Goal: Task Accomplishment & Management: Complete application form

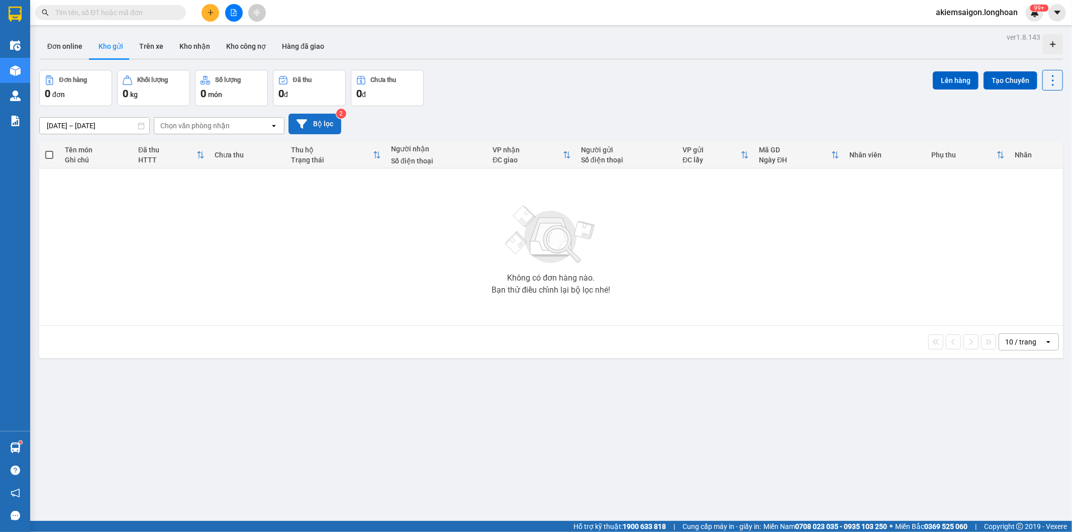
drag, startPoint x: 309, startPoint y: 121, endPoint x: 315, endPoint y: 121, distance: 6.5
click at [315, 121] on button "Bộ lọc" at bounding box center [315, 124] width 53 height 21
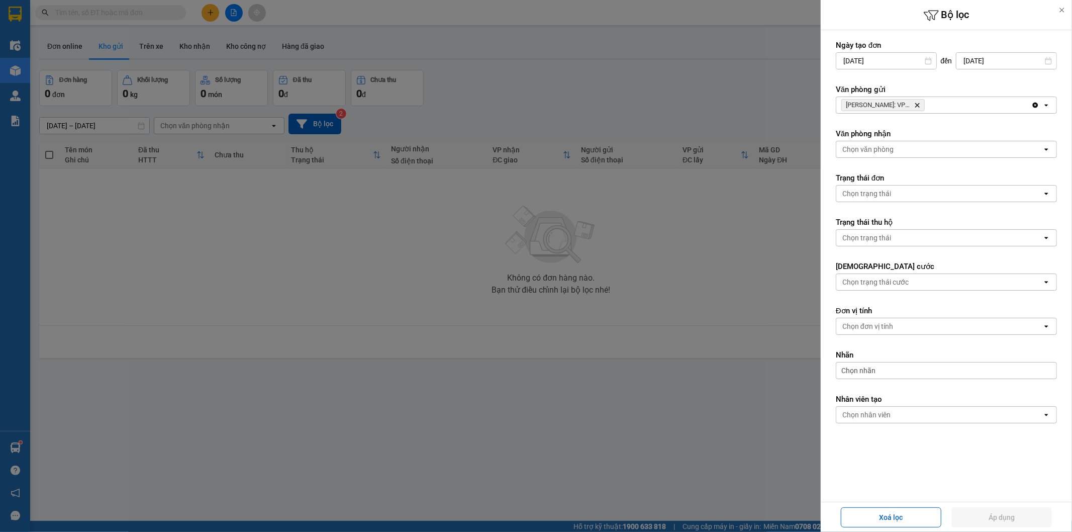
click at [916, 105] on icon "Delete" at bounding box center [917, 105] width 6 height 6
click at [918, 104] on div "Chọn văn phòng" at bounding box center [940, 105] width 206 height 16
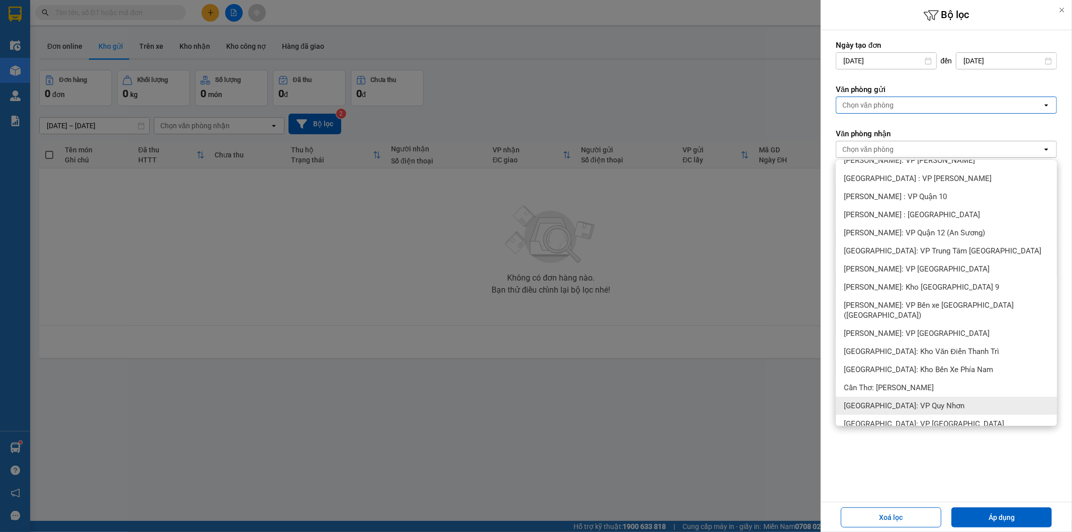
scroll to position [46, 0]
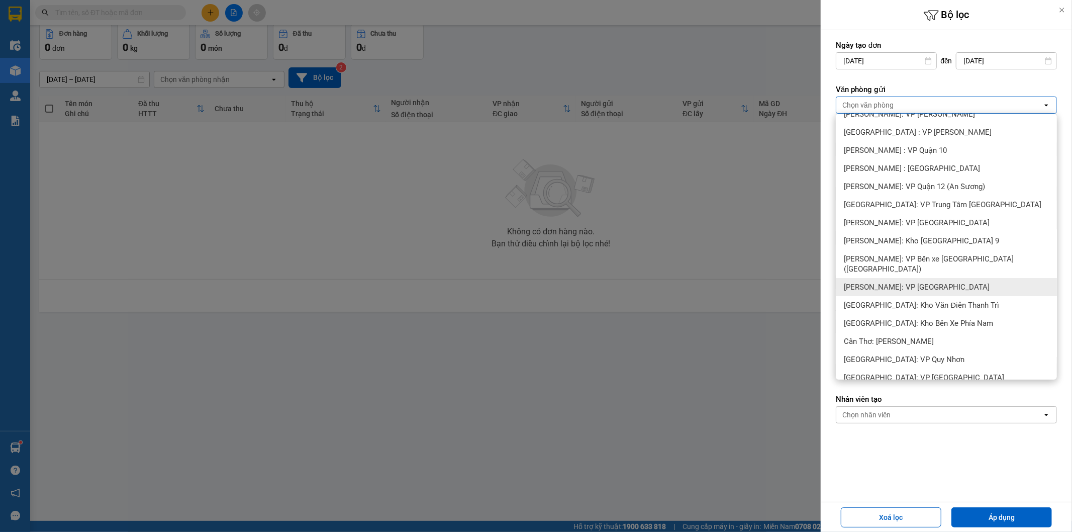
click at [939, 282] on span "[PERSON_NAME]: VP [GEOGRAPHIC_DATA]" at bounding box center [917, 287] width 146 height 10
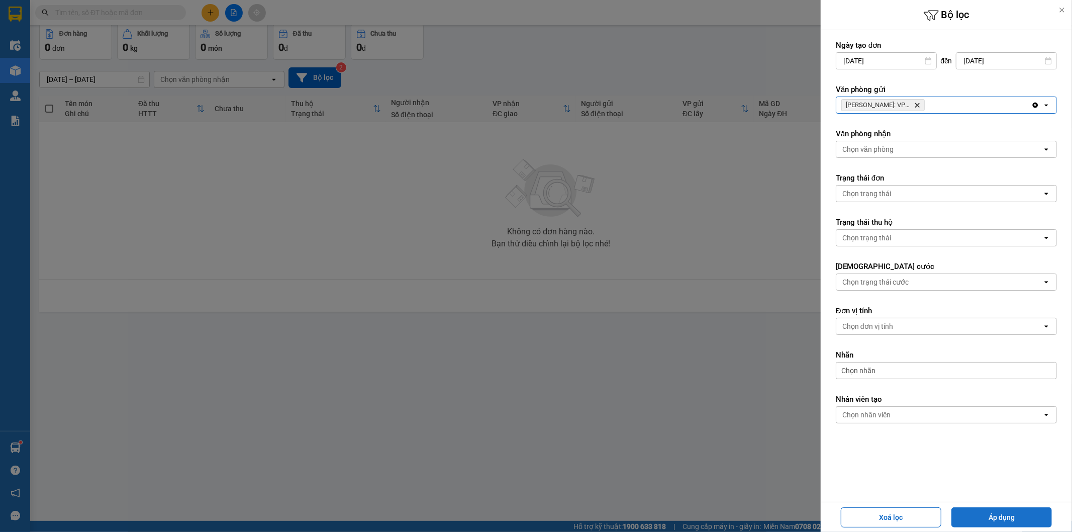
drag, startPoint x: 1019, startPoint y: 514, endPoint x: 1009, endPoint y: 514, distance: 10.1
click at [1017, 514] on button "Áp dụng" at bounding box center [1002, 517] width 101 height 20
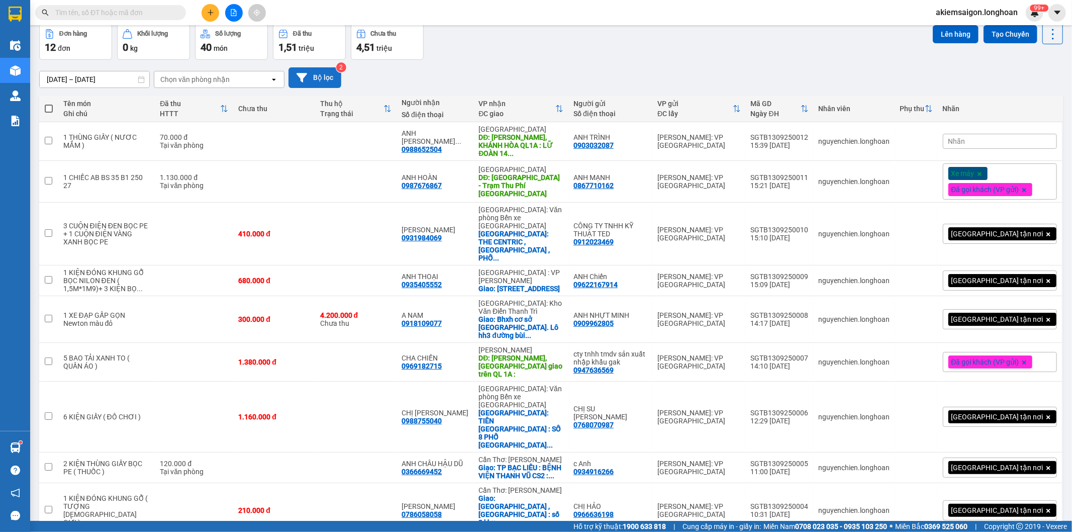
click at [320, 76] on button "Bộ lọc" at bounding box center [315, 77] width 53 height 21
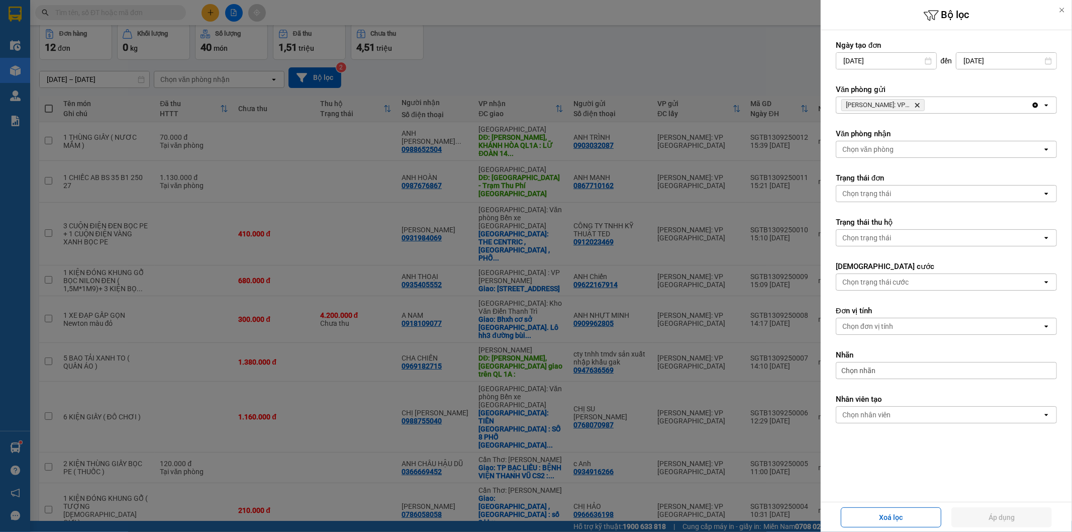
click at [916, 104] on icon "Hồ Chí Minh: VP Quận Tân Bình, close by backspace" at bounding box center [917, 105] width 5 height 5
click at [923, 103] on div "Chọn văn phòng" at bounding box center [940, 105] width 206 height 16
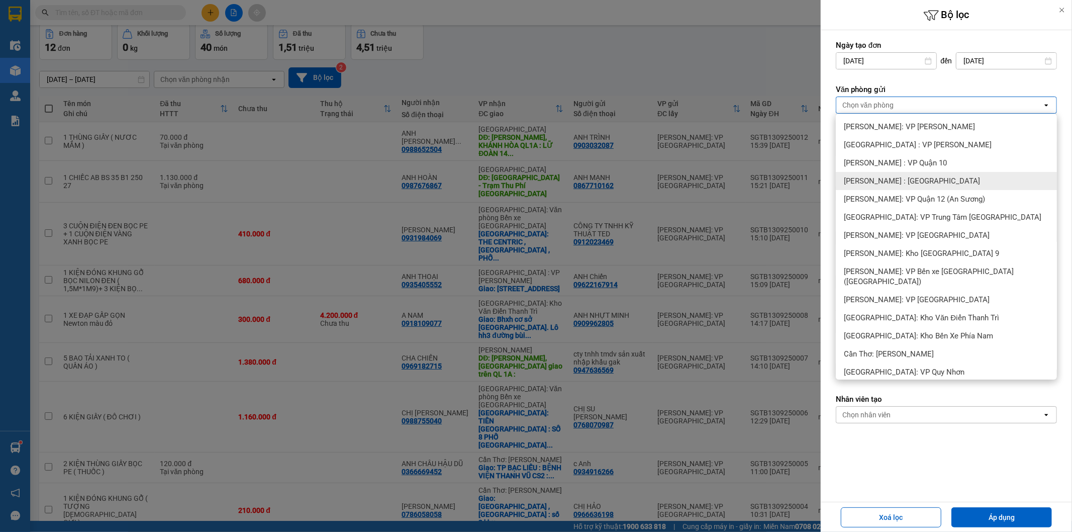
click at [938, 172] on div "[PERSON_NAME] : [GEOGRAPHIC_DATA]" at bounding box center [946, 181] width 221 height 18
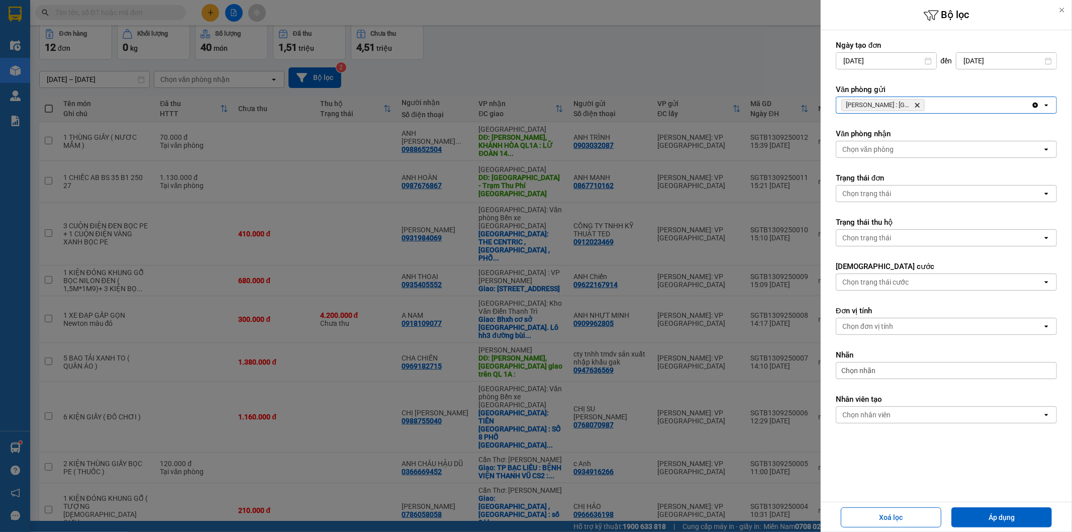
click at [919, 106] on icon "Delete" at bounding box center [917, 105] width 6 height 6
click at [919, 106] on div "Chọn văn phòng" at bounding box center [940, 105] width 206 height 16
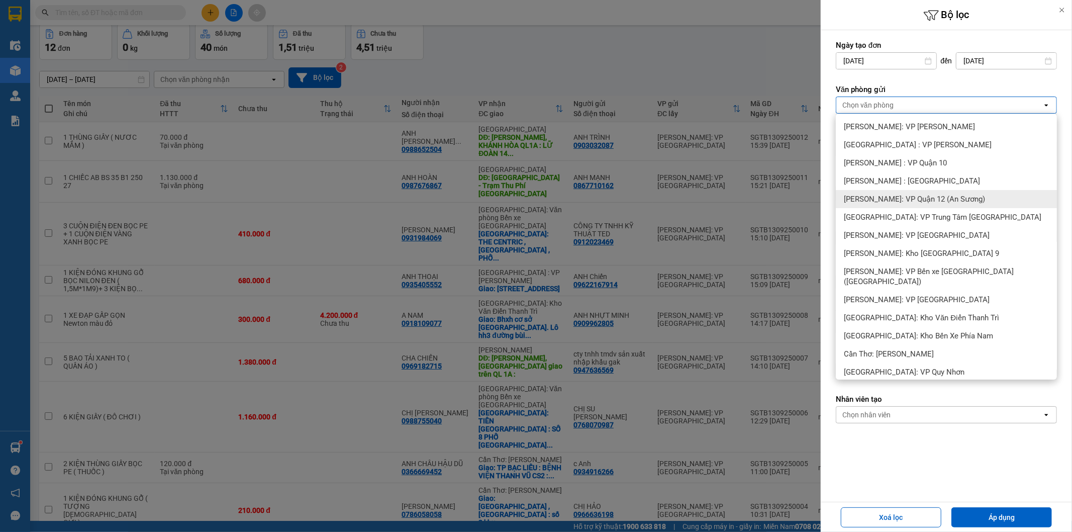
click at [952, 203] on span "[PERSON_NAME]: VP Quận 12 (An Sương)" at bounding box center [914, 199] width 141 height 10
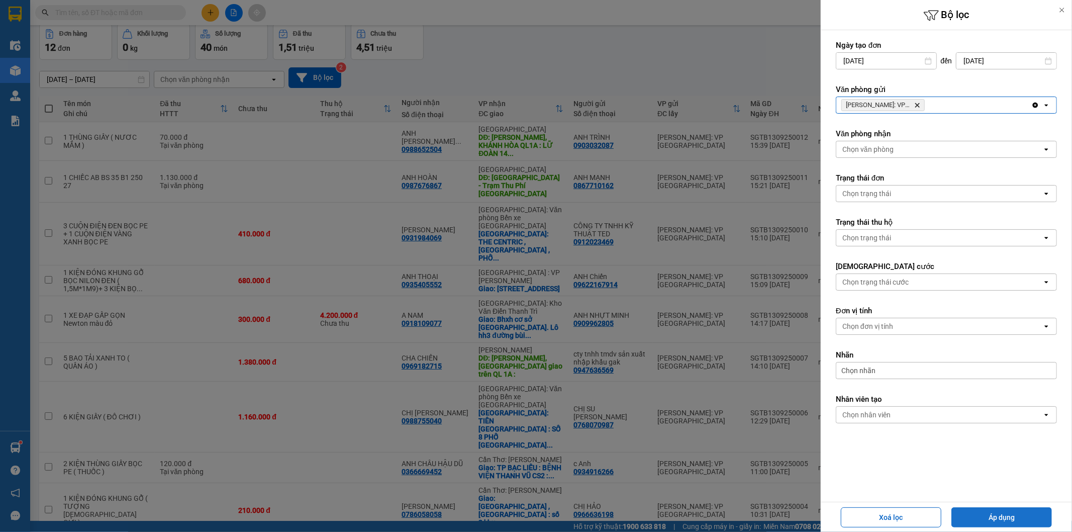
click at [1014, 515] on button "Áp dụng" at bounding box center [1002, 517] width 101 height 20
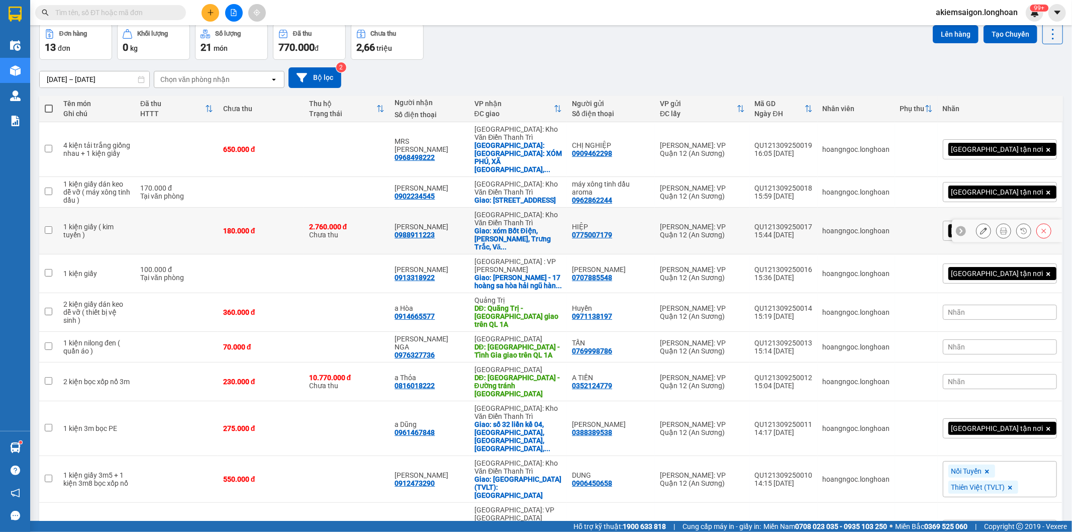
scroll to position [0, 0]
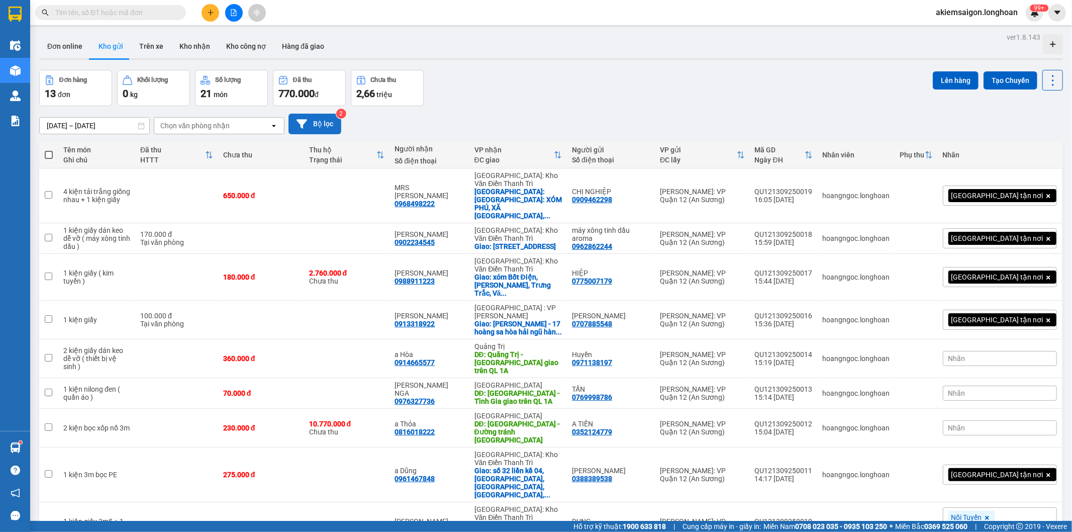
click at [317, 131] on button "Bộ lọc" at bounding box center [315, 124] width 53 height 21
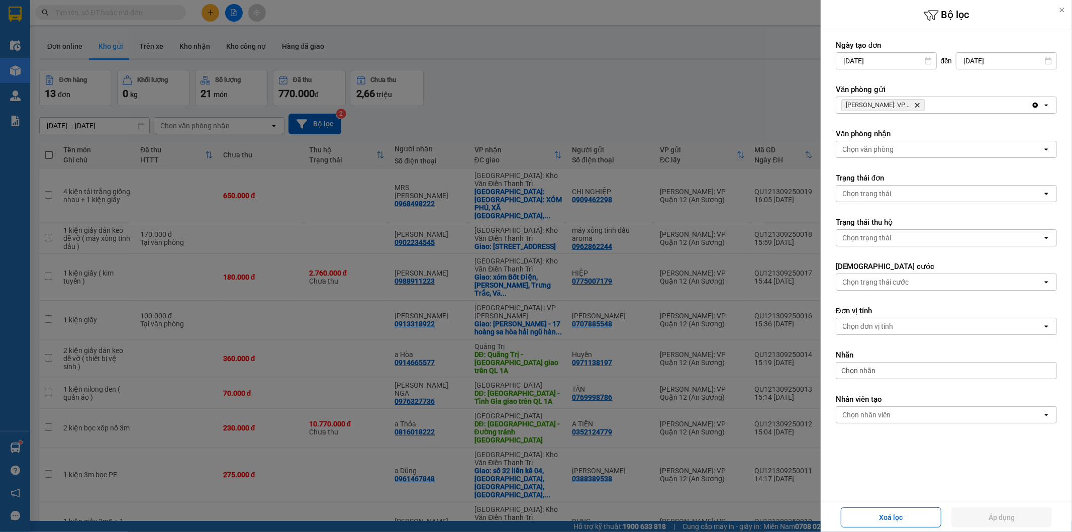
click at [918, 104] on icon "Delete" at bounding box center [917, 105] width 6 height 6
click at [918, 104] on div "[PERSON_NAME]: VP Quận 12 (An Sương) [GEOGRAPHIC_DATA]" at bounding box center [934, 105] width 195 height 16
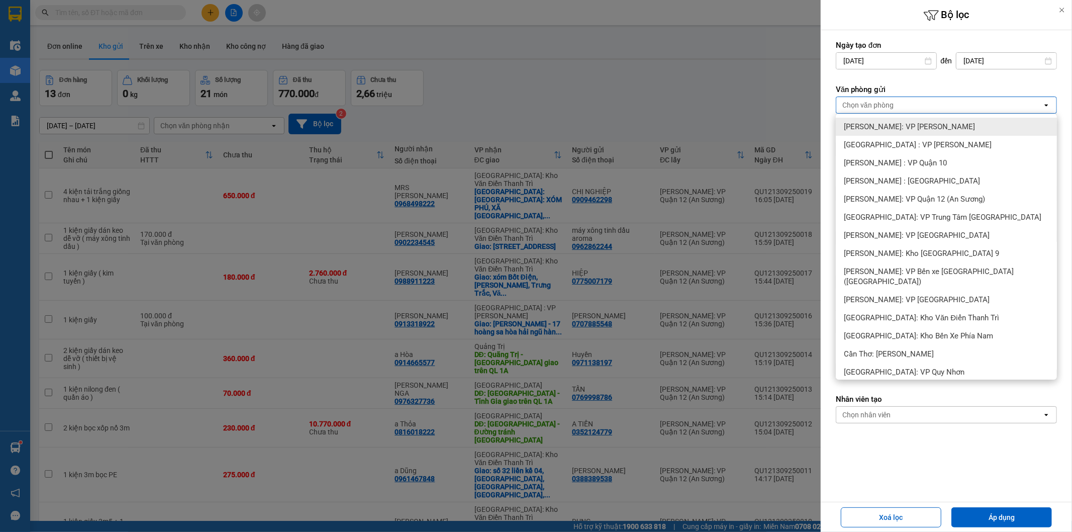
click at [919, 130] on span "[PERSON_NAME]: VP [PERSON_NAME]" at bounding box center [909, 127] width 131 height 10
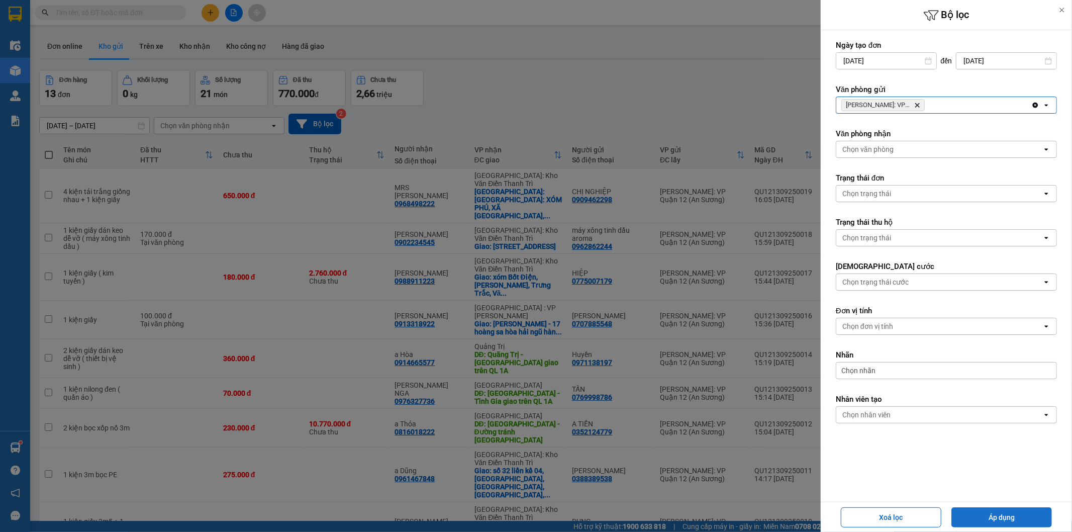
click at [1009, 520] on button "Áp dụng" at bounding box center [1002, 517] width 101 height 20
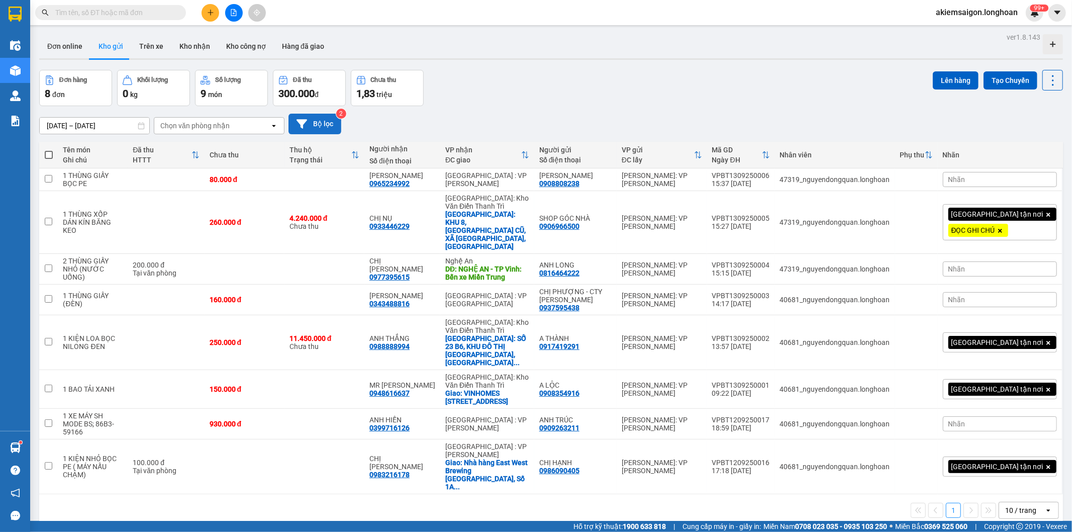
drag, startPoint x: 319, startPoint y: 122, endPoint x: 332, endPoint y: 125, distance: 13.8
click at [332, 125] on button "Bộ lọc" at bounding box center [315, 124] width 53 height 21
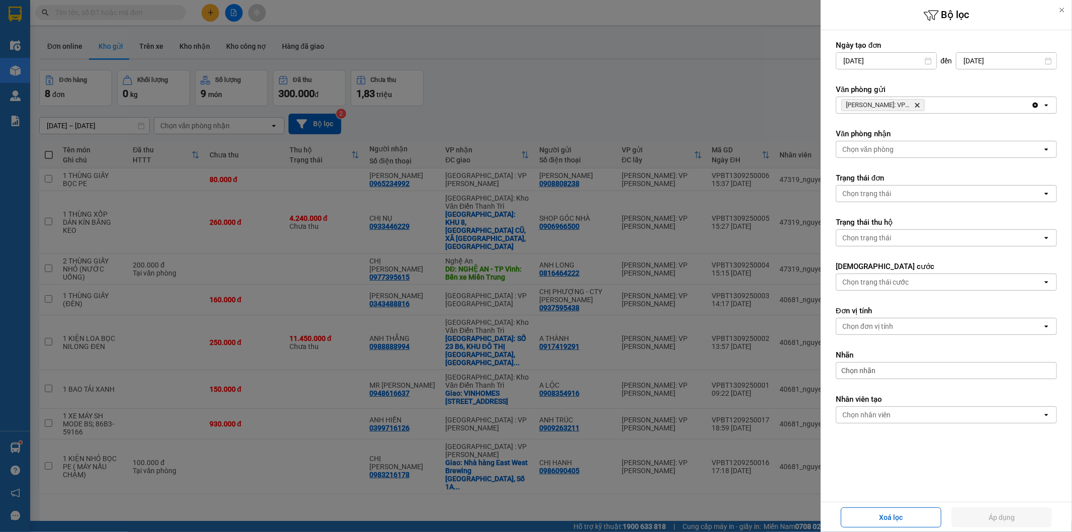
click at [917, 104] on icon "Delete" at bounding box center [917, 105] width 6 height 6
drag, startPoint x: 917, startPoint y: 104, endPoint x: 911, endPoint y: 109, distance: 8.2
click at [917, 104] on div "Chọn văn phòng" at bounding box center [940, 105] width 206 height 16
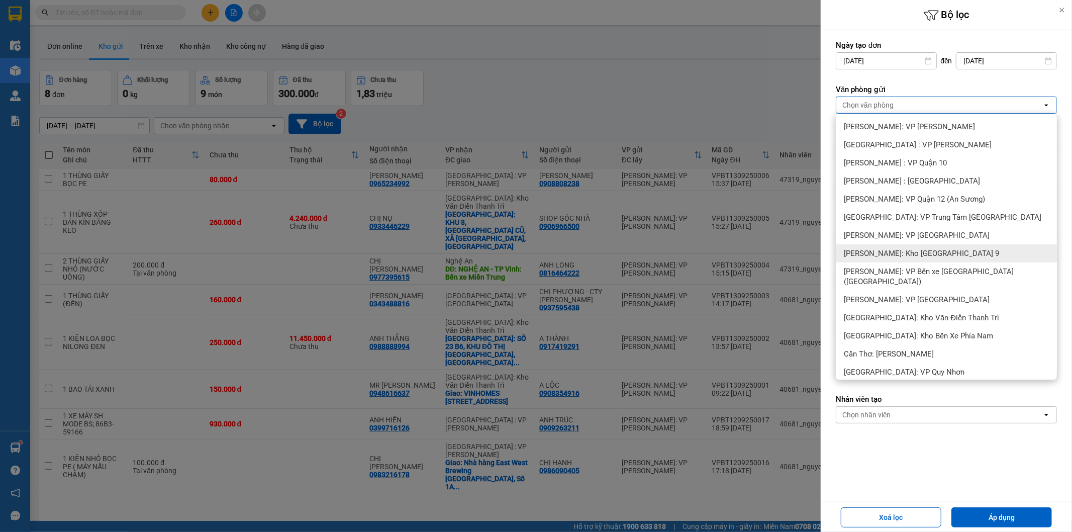
click at [953, 249] on span "[PERSON_NAME]: Kho [GEOGRAPHIC_DATA] 9" at bounding box center [921, 253] width 155 height 10
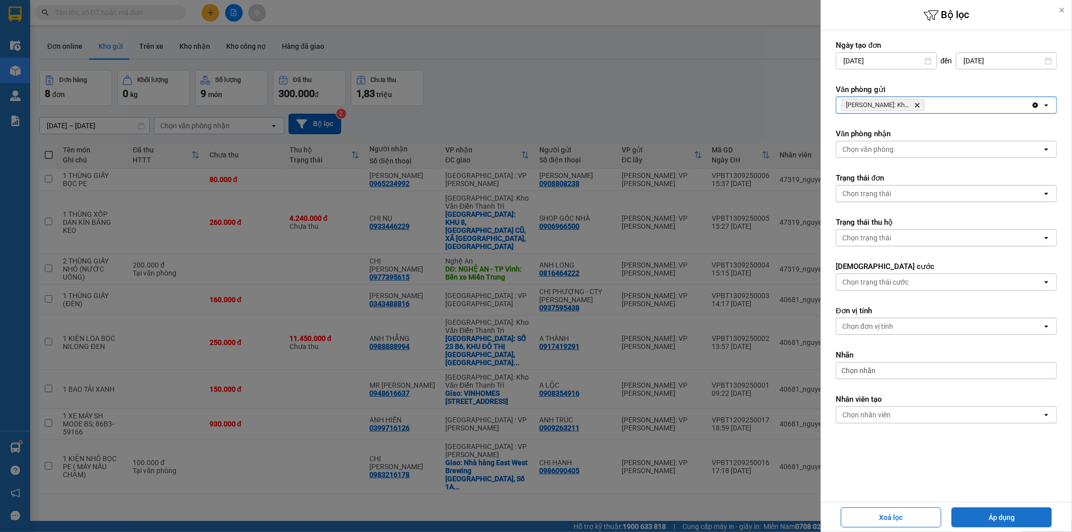
click at [1021, 514] on button "Áp dụng" at bounding box center [1002, 517] width 101 height 20
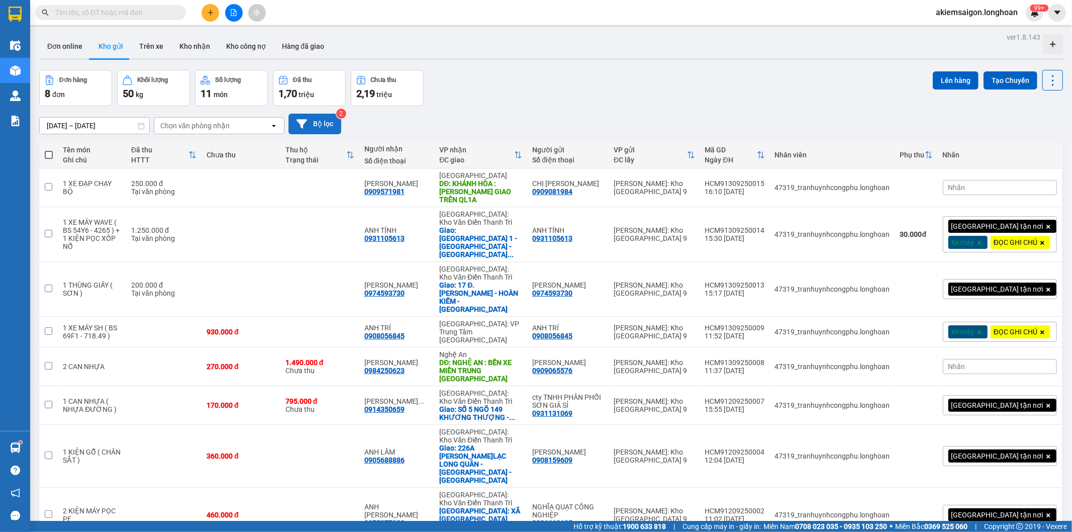
click at [322, 121] on button "Bộ lọc" at bounding box center [315, 124] width 53 height 21
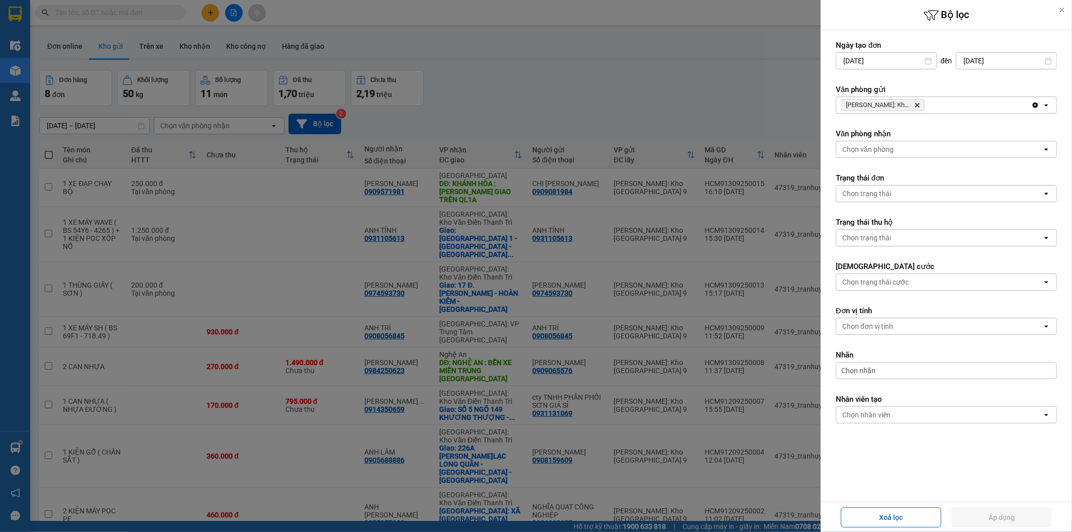
drag, startPoint x: 916, startPoint y: 105, endPoint x: 928, endPoint y: 103, distance: 11.7
click at [922, 105] on span "[PERSON_NAME]: Kho [GEOGRAPHIC_DATA] & Quận 9 [GEOGRAPHIC_DATA]" at bounding box center [883, 105] width 83 height 12
drag, startPoint x: 928, startPoint y: 103, endPoint x: 922, endPoint y: 104, distance: 6.2
click at [927, 103] on div "[PERSON_NAME]: Kho [GEOGRAPHIC_DATA] & Quận 9 [GEOGRAPHIC_DATA]" at bounding box center [934, 105] width 195 height 16
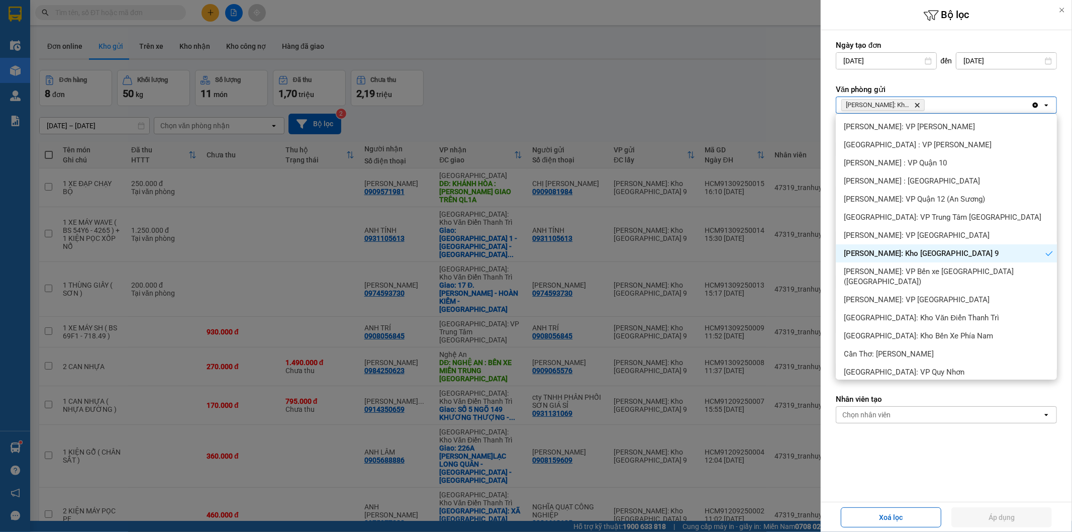
click at [916, 106] on icon "Delete" at bounding box center [917, 105] width 6 height 6
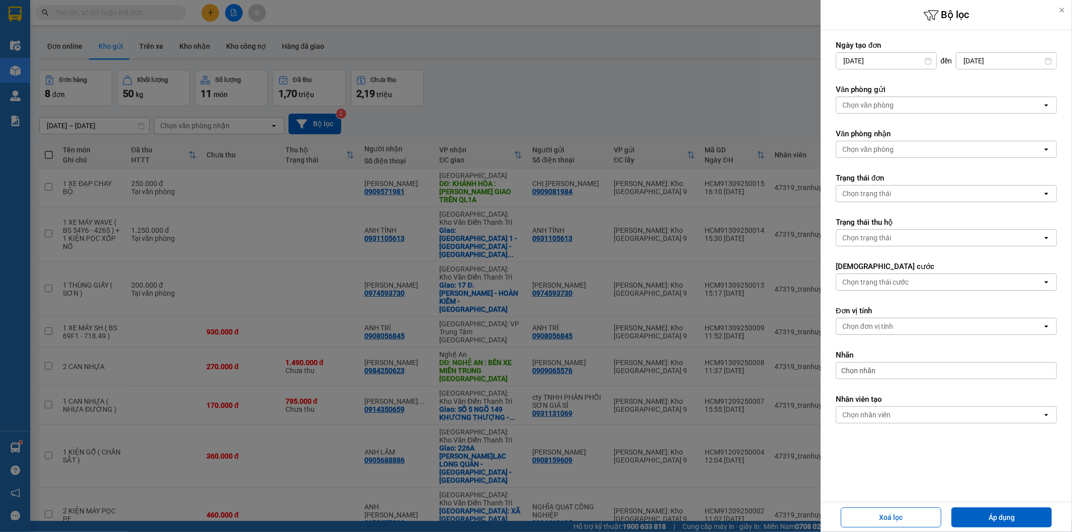
drag, startPoint x: 918, startPoint y: 106, endPoint x: 915, endPoint y: 111, distance: 5.9
click at [919, 106] on div "Chọn văn phòng" at bounding box center [940, 105] width 206 height 16
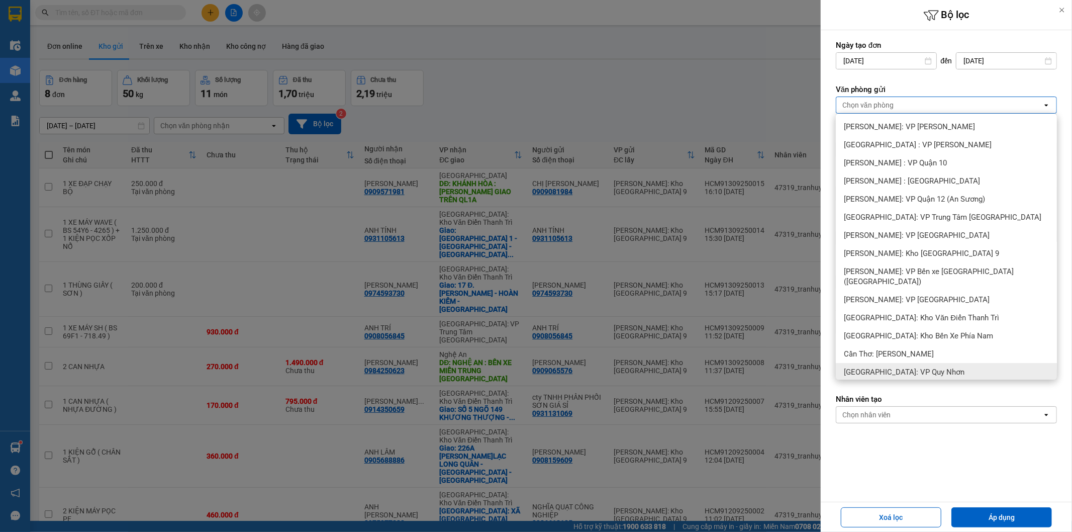
scroll to position [46, 0]
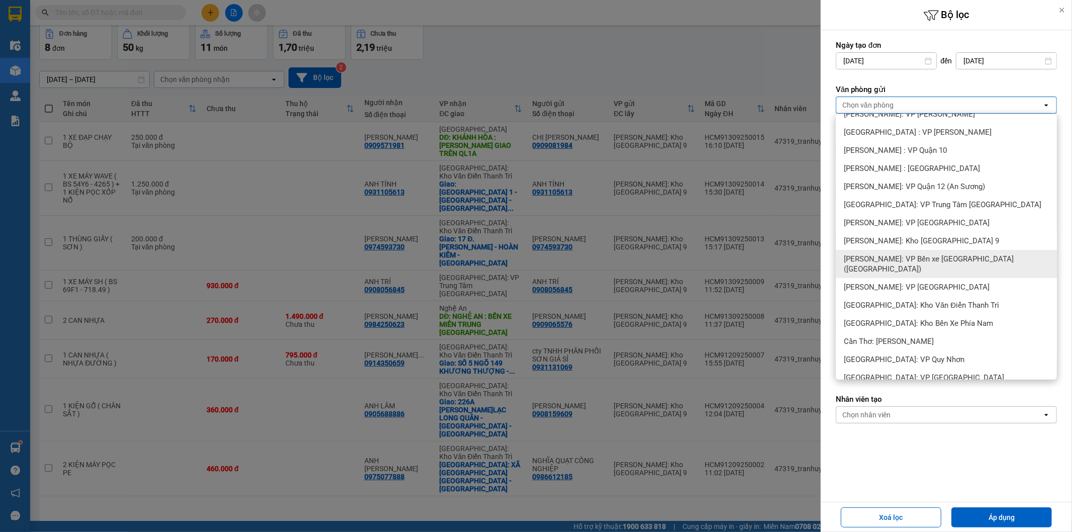
click at [934, 260] on span "[PERSON_NAME]: VP Bến xe [GEOGRAPHIC_DATA] ([GEOGRAPHIC_DATA])" at bounding box center [948, 264] width 209 height 20
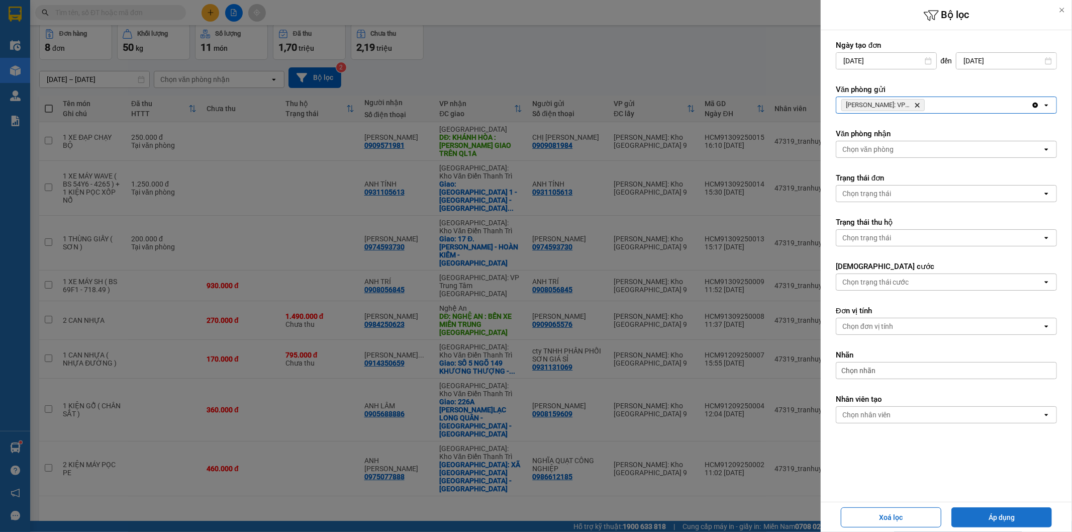
click at [1006, 513] on button "Áp dụng" at bounding box center [1002, 517] width 101 height 20
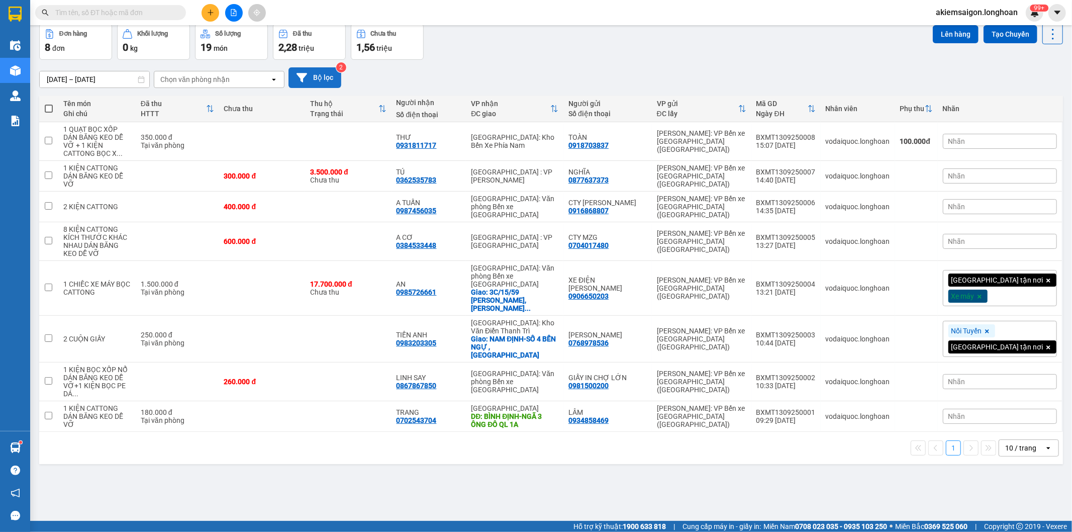
click at [325, 74] on button "Bộ lọc" at bounding box center [315, 77] width 53 height 21
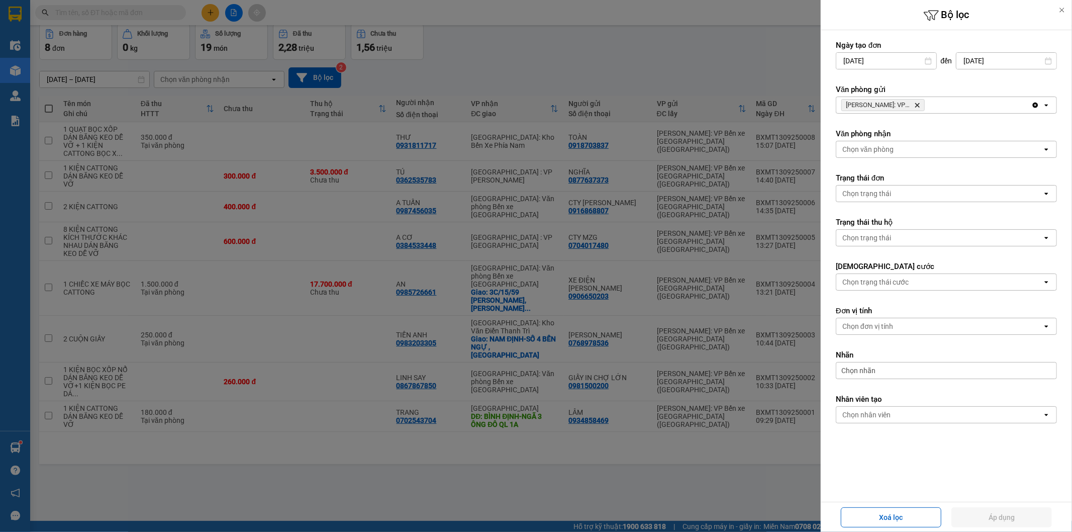
click at [919, 105] on icon "Delete" at bounding box center [917, 105] width 6 height 6
click at [922, 101] on div "Chọn văn phòng" at bounding box center [940, 105] width 206 height 16
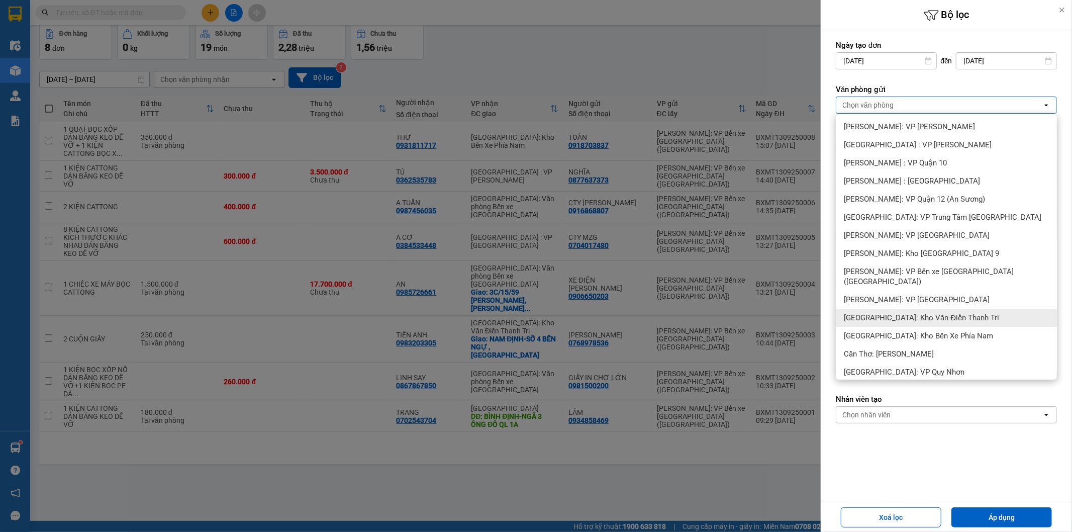
scroll to position [13, 0]
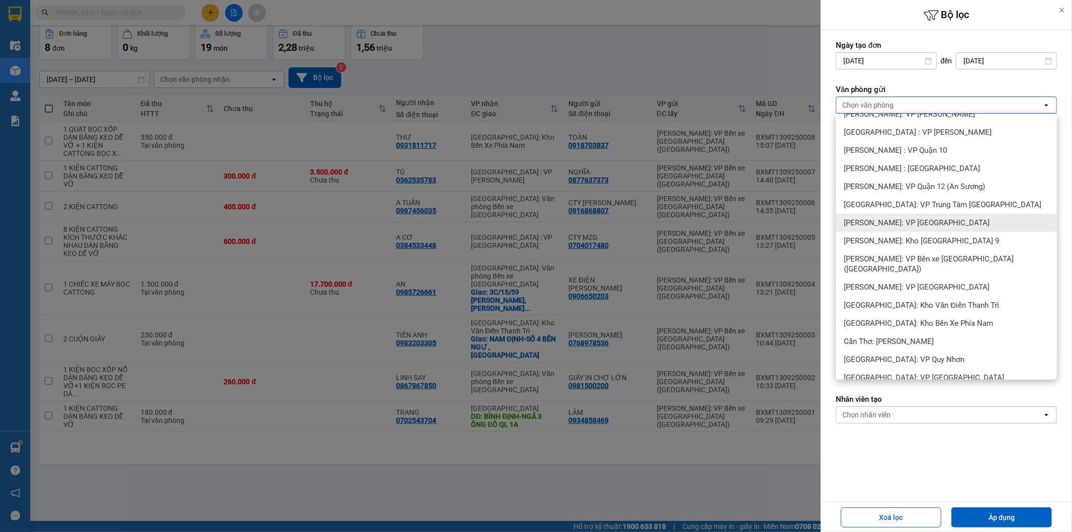
click at [941, 221] on span "[PERSON_NAME]: VP [GEOGRAPHIC_DATA]" at bounding box center [917, 223] width 146 height 10
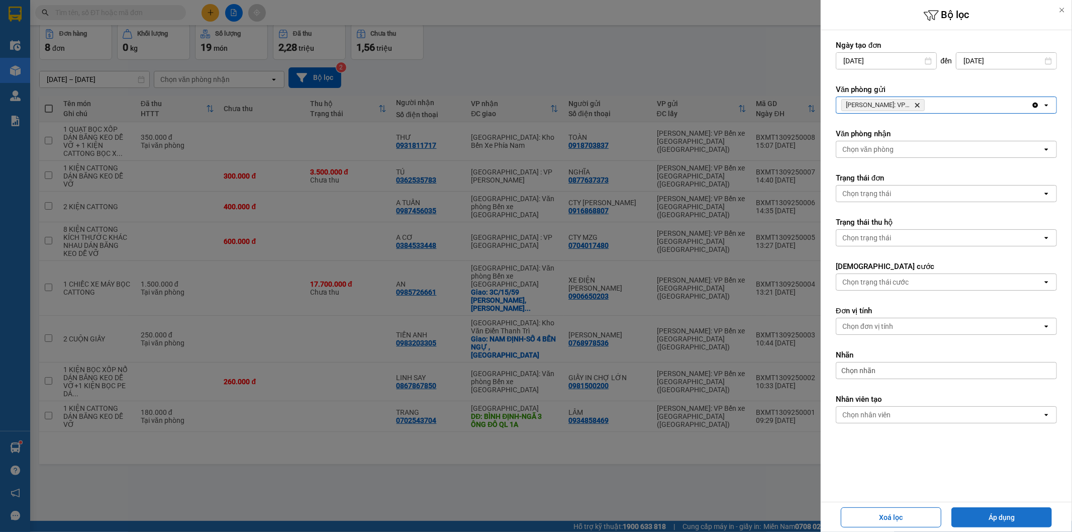
click at [1005, 515] on button "Áp dụng" at bounding box center [1002, 517] width 101 height 20
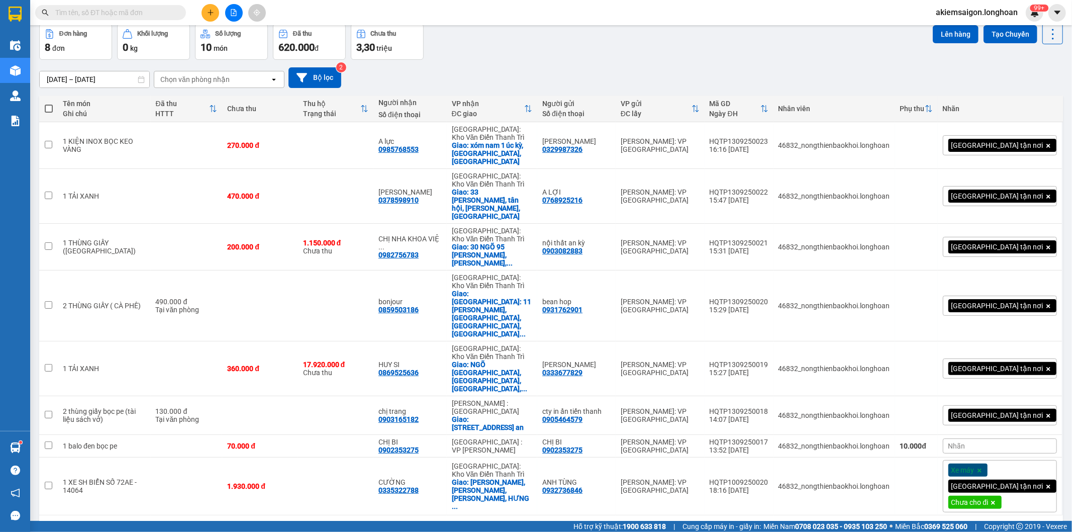
click at [133, 11] on input "text" at bounding box center [114, 12] width 119 height 11
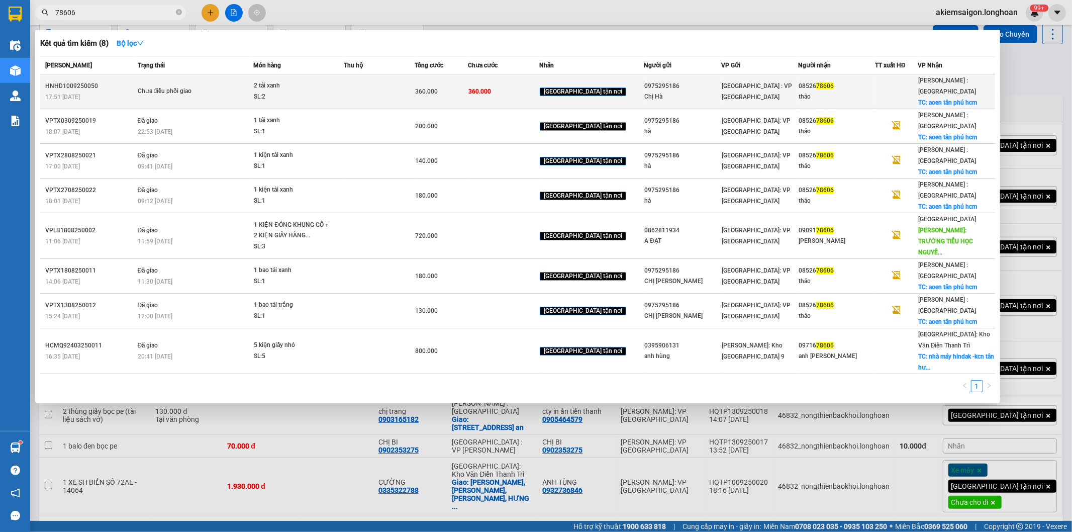
type input "78606"
click at [811, 91] on div "thảo" at bounding box center [837, 96] width 76 height 11
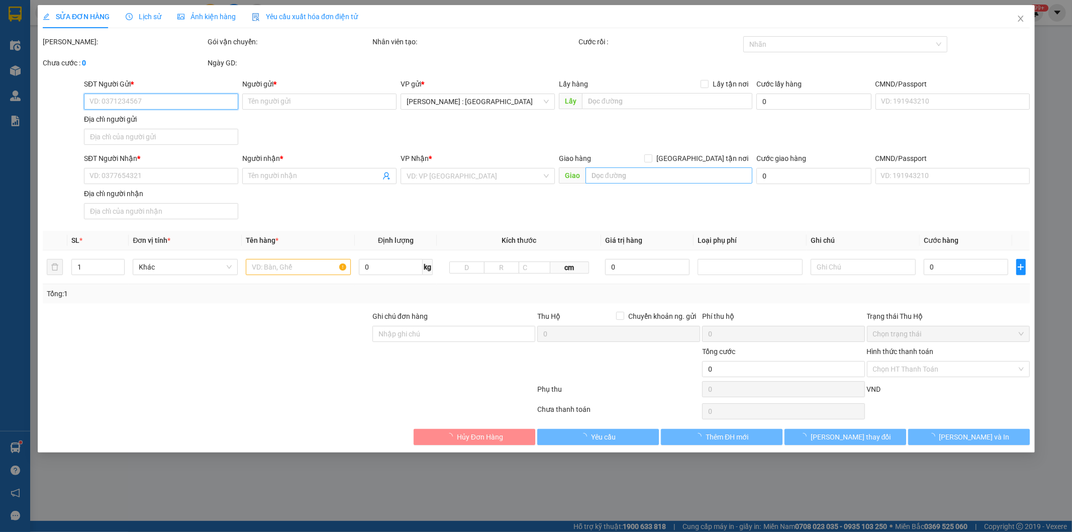
type input "0975295186"
type input "Chị Hà"
type input "0852678606"
type input "thảo"
checkbox input "true"
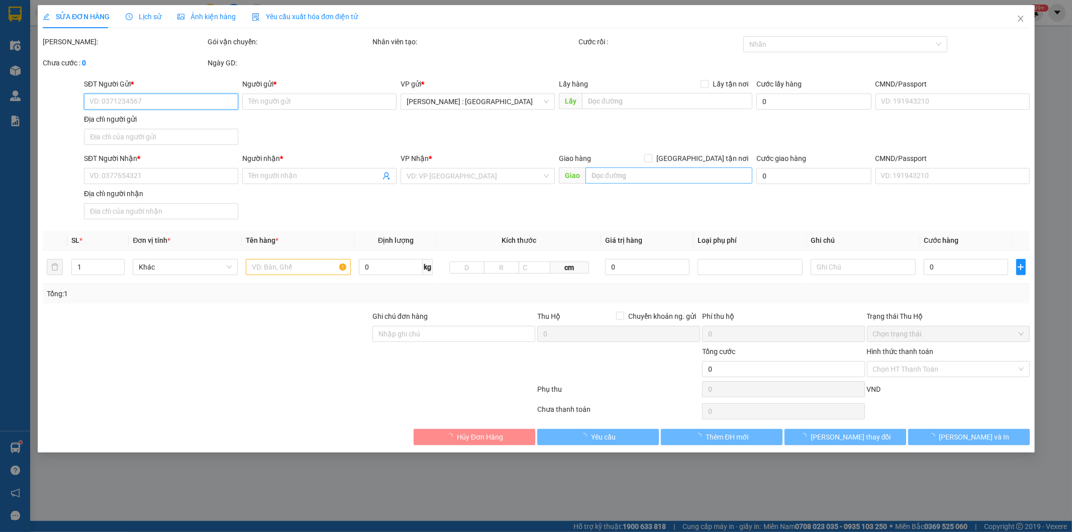
type input "aoen tân phú hcm"
type input "360.000"
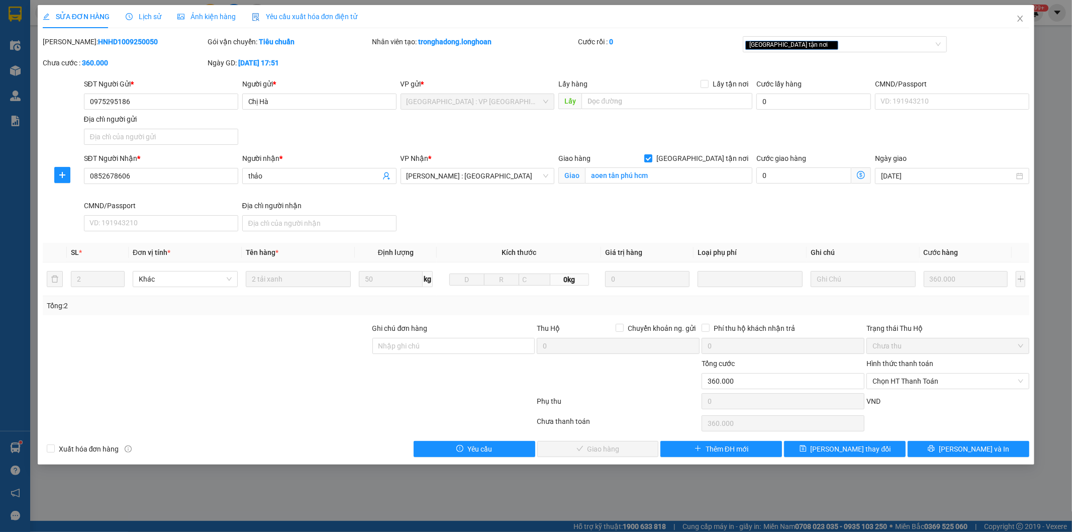
click at [107, 44] on b "HNHD1009250050" at bounding box center [128, 42] width 60 height 8
copy b "HNHD1009250050"
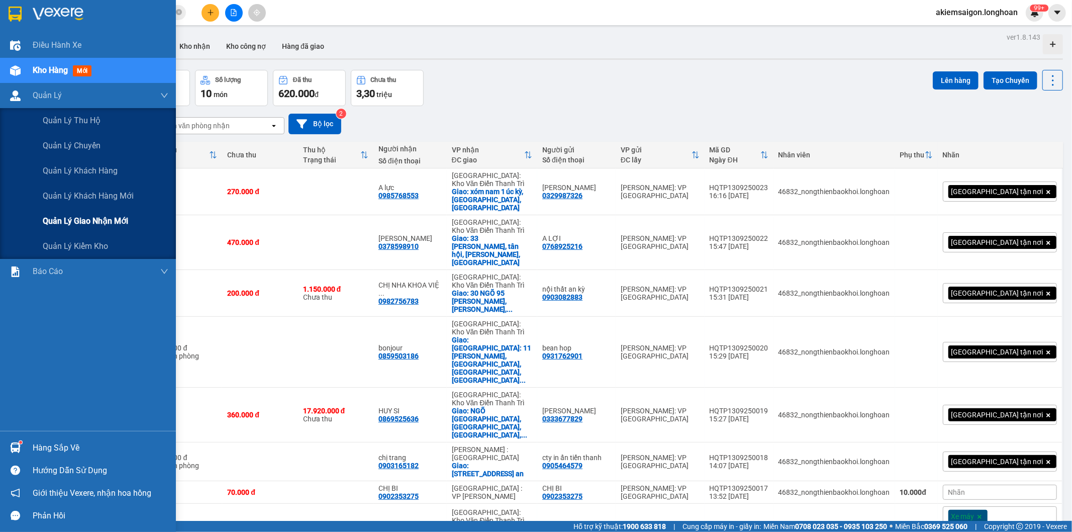
click at [114, 217] on span "Quản lý giao nhận mới" at bounding box center [85, 221] width 85 height 13
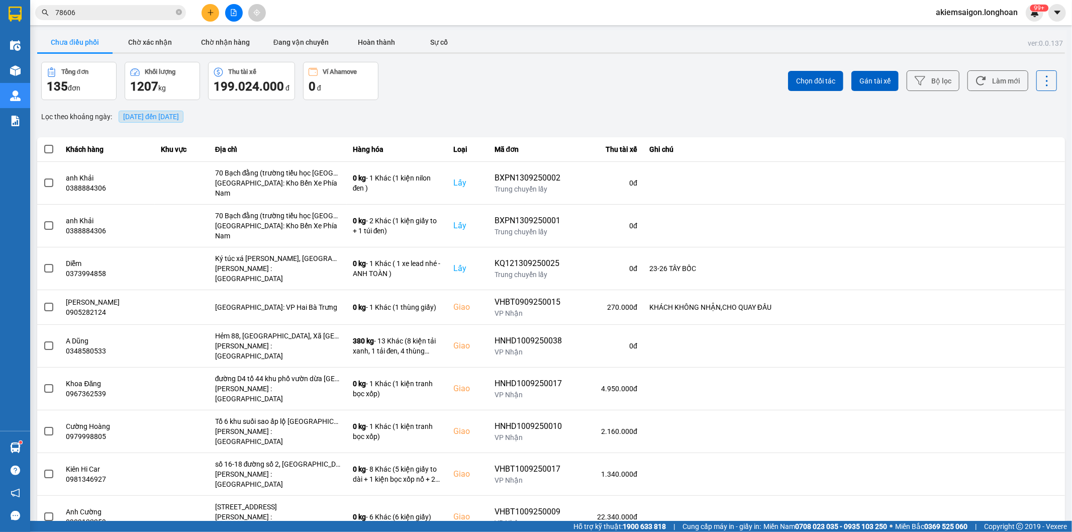
click at [179, 118] on span "[DATE] đến [DATE]" at bounding box center [151, 117] width 56 height 8
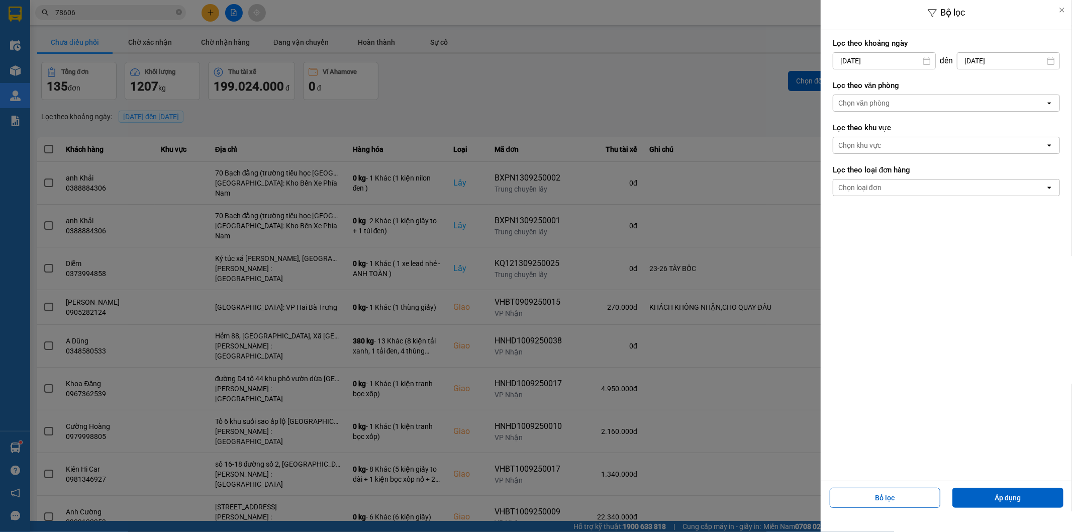
click at [906, 60] on input "[DATE]" at bounding box center [884, 61] width 102 height 16
drag, startPoint x: 838, startPoint y: 82, endPoint x: 871, endPoint y: 113, distance: 45.2
click at [841, 88] on icon "Arrow Left" at bounding box center [838, 85] width 12 height 12
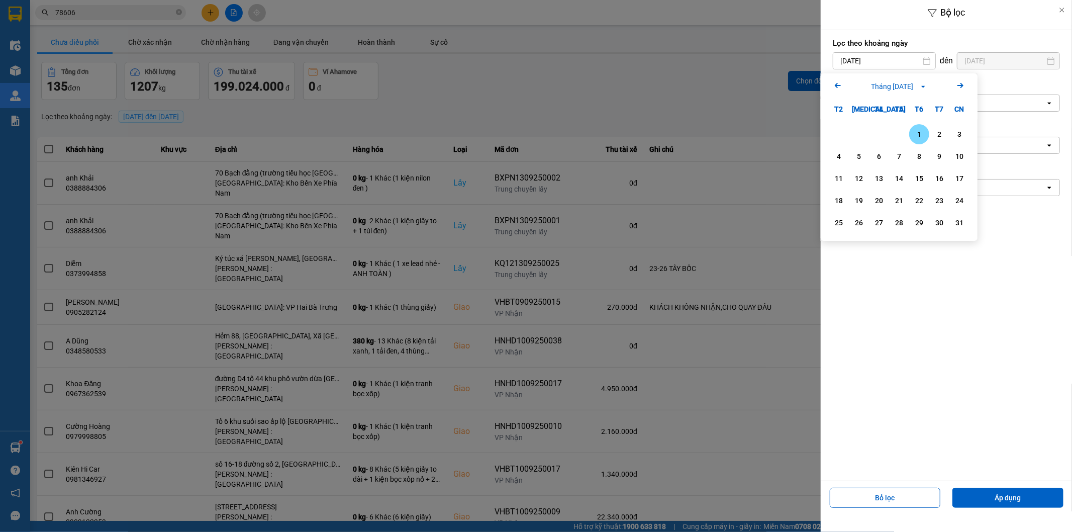
drag, startPoint x: 920, startPoint y: 132, endPoint x: 920, endPoint y: 138, distance: 6.1
click at [920, 136] on div "1" at bounding box center [919, 134] width 14 height 12
type input "[DATE]"
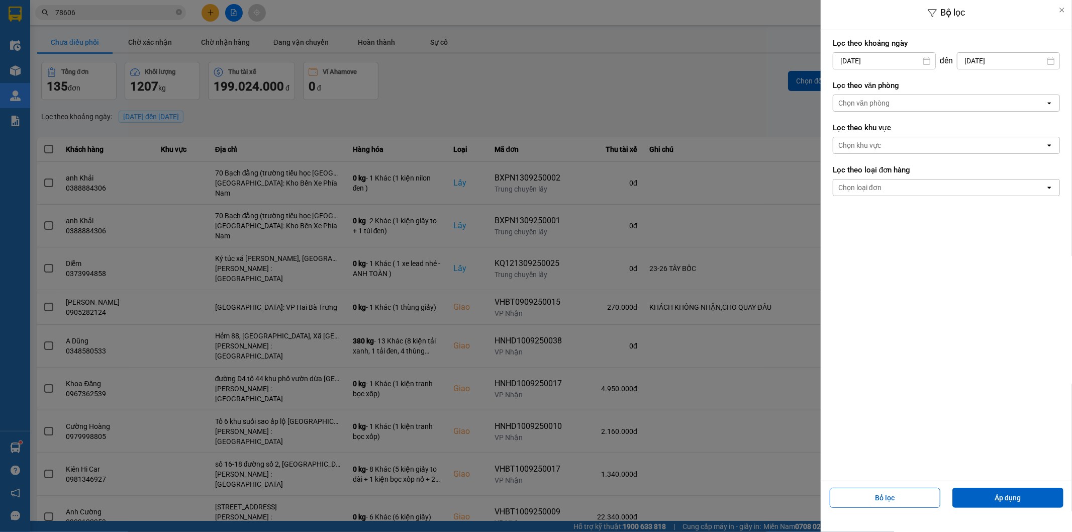
click at [938, 106] on div "Chọn văn phòng" at bounding box center [939, 103] width 212 height 16
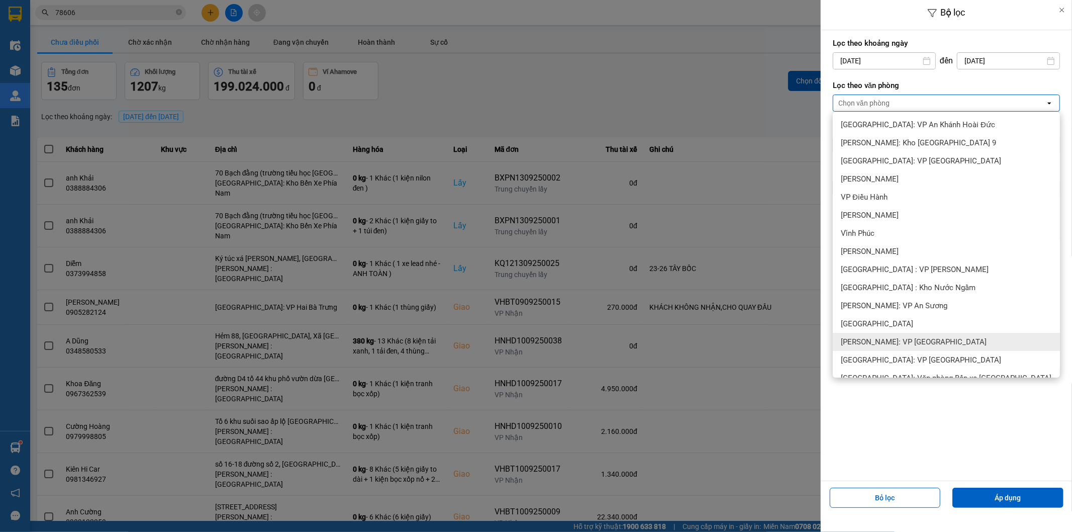
scroll to position [186, 0]
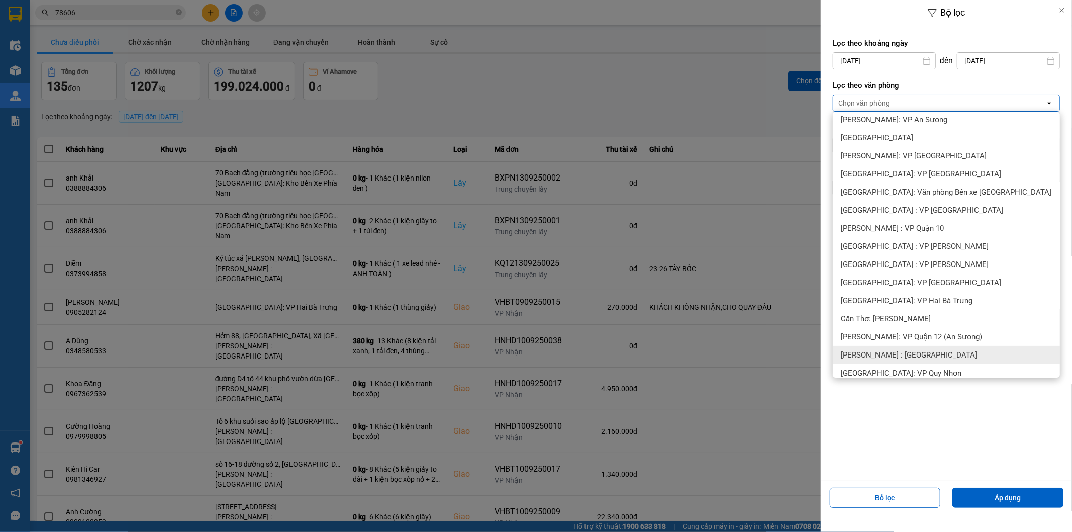
click at [932, 355] on div "[PERSON_NAME] : [GEOGRAPHIC_DATA]" at bounding box center [946, 355] width 227 height 18
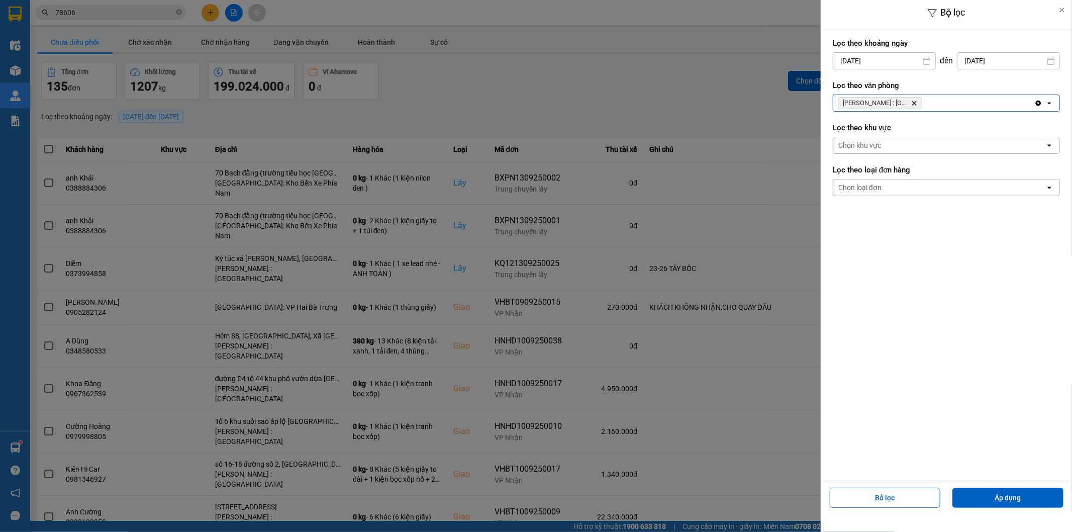
click at [962, 186] on div "Chọn loại đơn" at bounding box center [939, 187] width 212 height 16
click at [895, 225] on div "Giao" at bounding box center [946, 227] width 227 height 18
click at [993, 495] on button "Áp dụng" at bounding box center [1008, 498] width 111 height 20
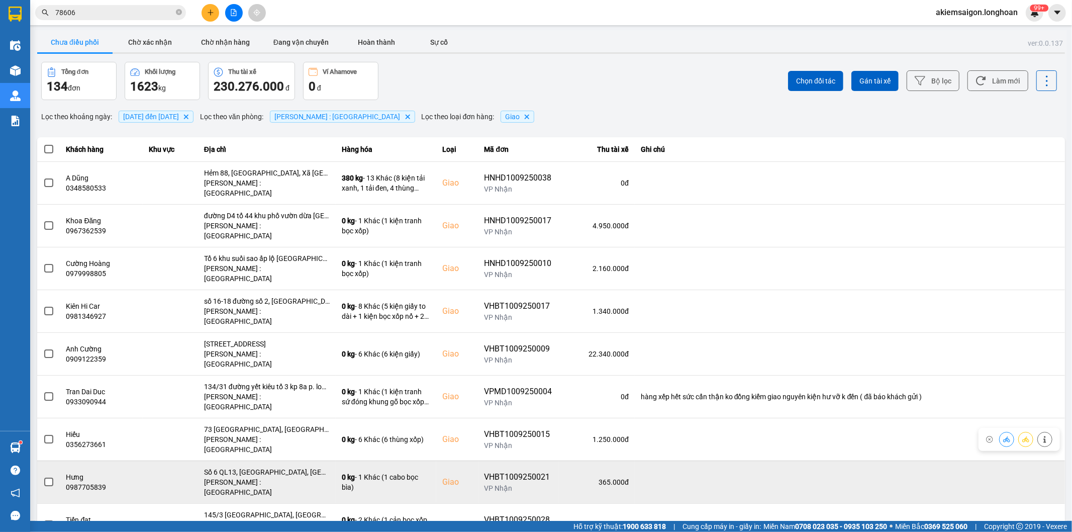
scroll to position [11, 0]
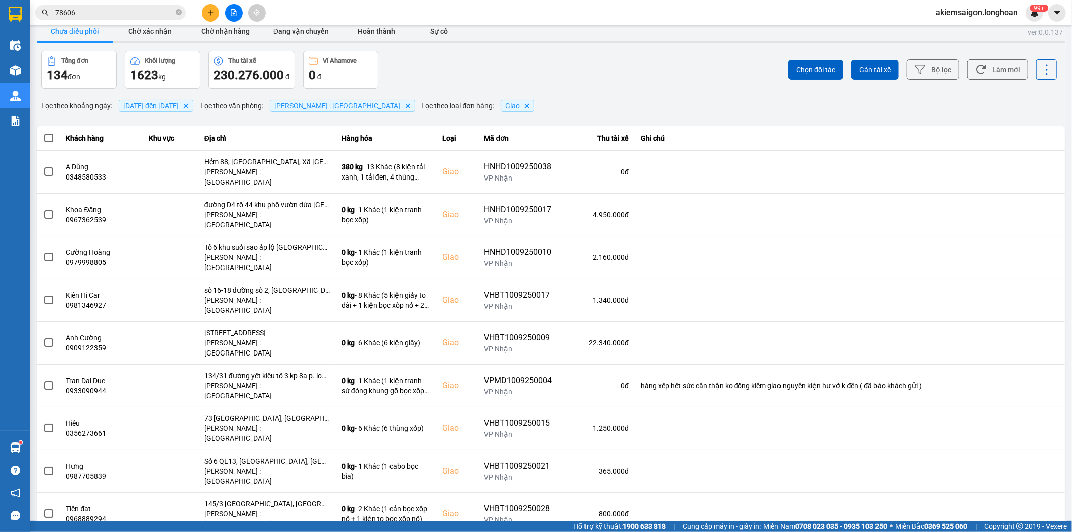
click at [1029, 488] on div "100 / trang" at bounding box center [1030, 485] width 37 height 10
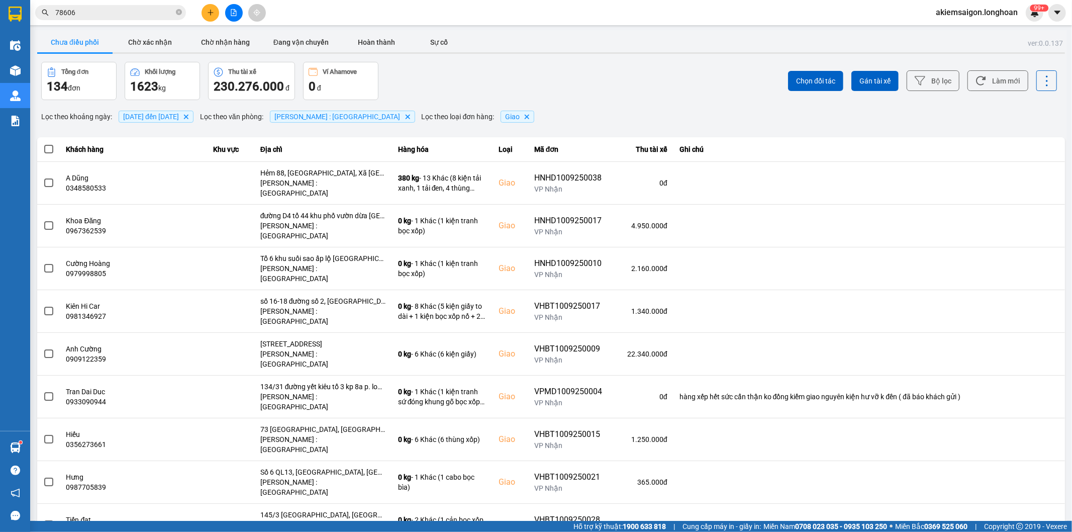
scroll to position [1753, 0]
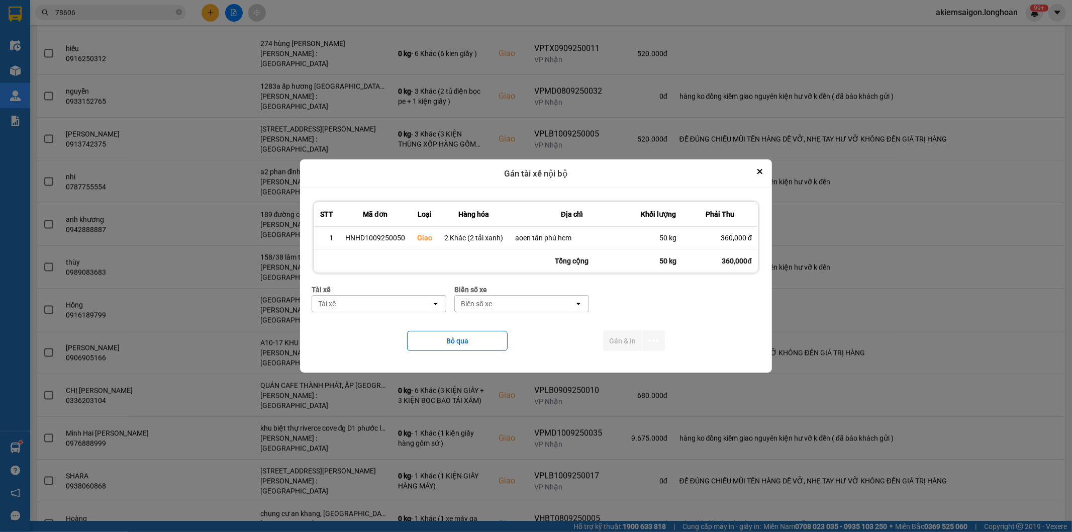
click at [405, 307] on div "Tài xế" at bounding box center [372, 304] width 120 height 16
type input "NGHĨA"
click at [376, 332] on div "0796111247 - [PERSON_NAME]" at bounding box center [379, 326] width 134 height 18
click at [479, 307] on div "Biển số xe" at bounding box center [476, 304] width 31 height 10
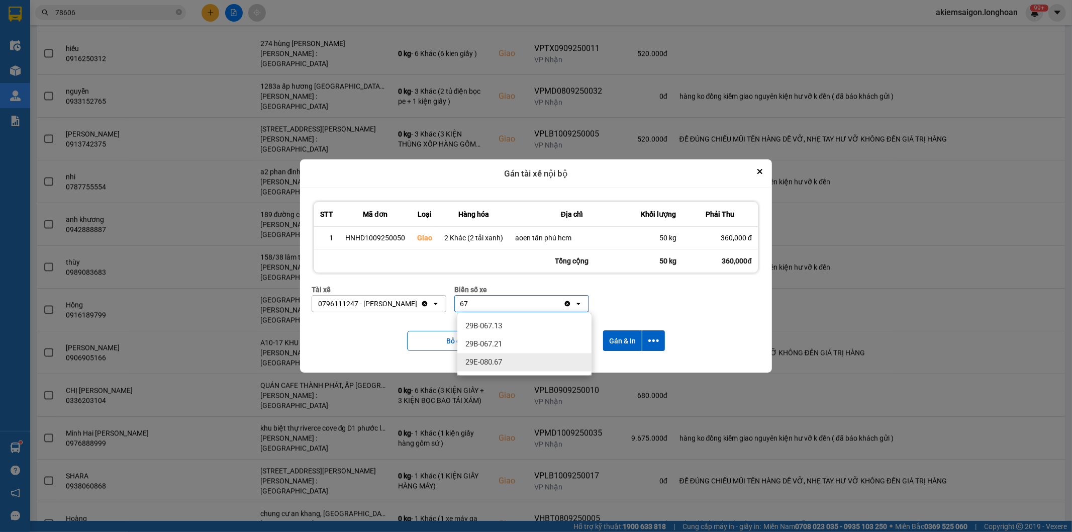
type input "67"
click at [504, 365] on div "29E-080.67" at bounding box center [524, 362] width 134 height 18
click at [661, 344] on button "dialog" at bounding box center [653, 340] width 23 height 21
click at [629, 365] on span "Chỉ gán tài" at bounding box center [613, 368] width 33 height 10
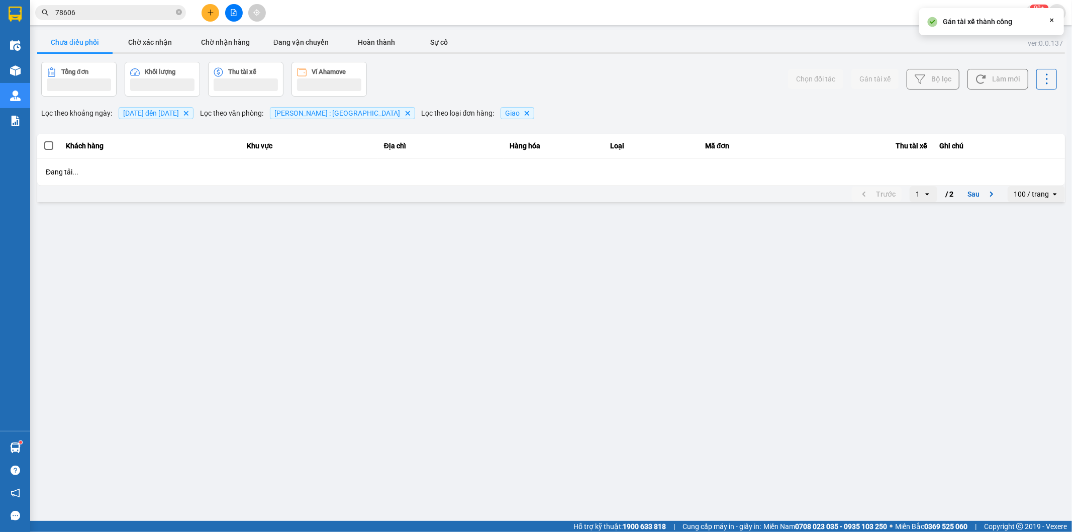
scroll to position [0, 0]
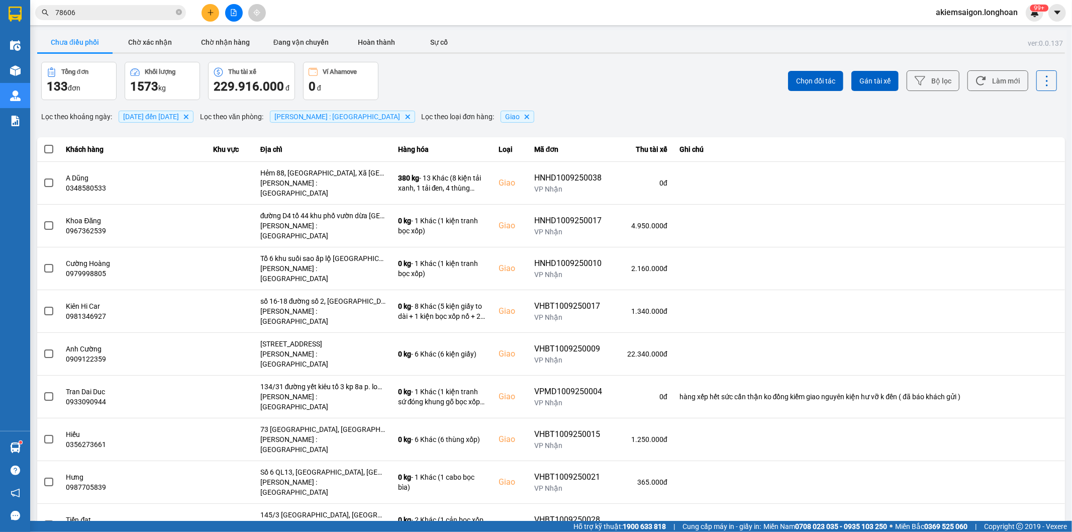
click at [114, 6] on span "78606" at bounding box center [110, 12] width 151 height 15
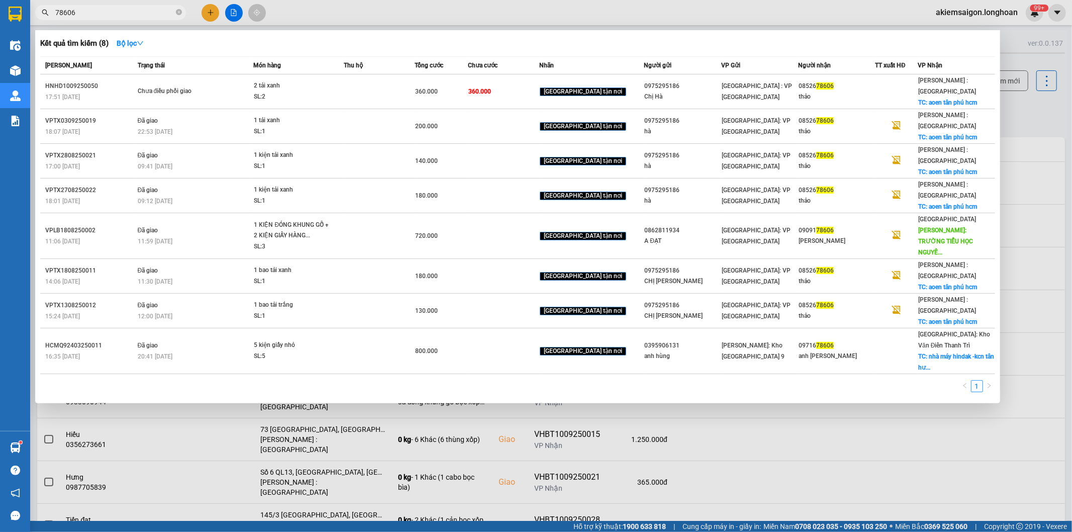
click at [114, 6] on span "78606" at bounding box center [110, 12] width 151 height 15
click at [124, 19] on span "78606" at bounding box center [110, 12] width 151 height 15
click at [124, 17] on input "78606" at bounding box center [114, 12] width 119 height 11
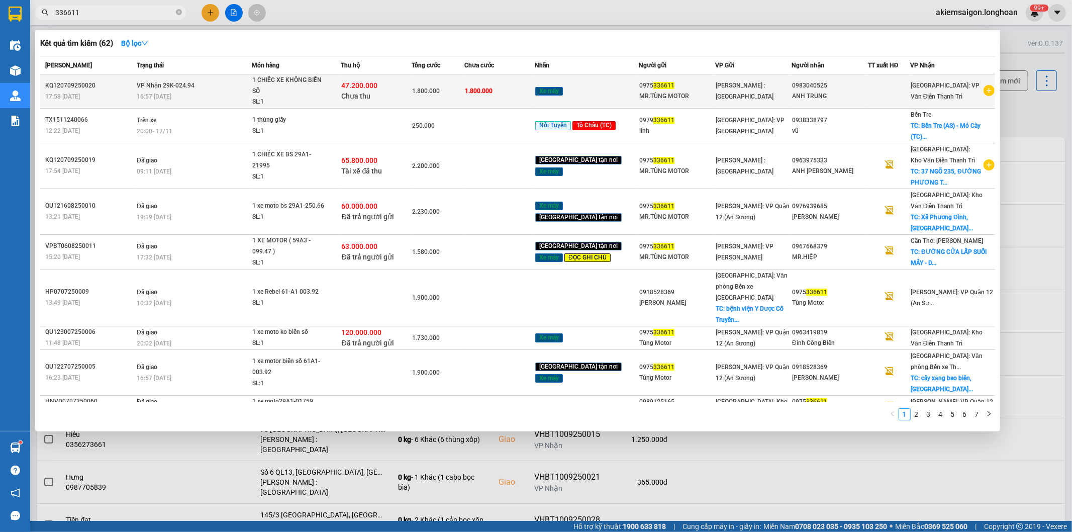
type input "336611"
click at [328, 98] on div "SL: 1" at bounding box center [289, 102] width 75 height 11
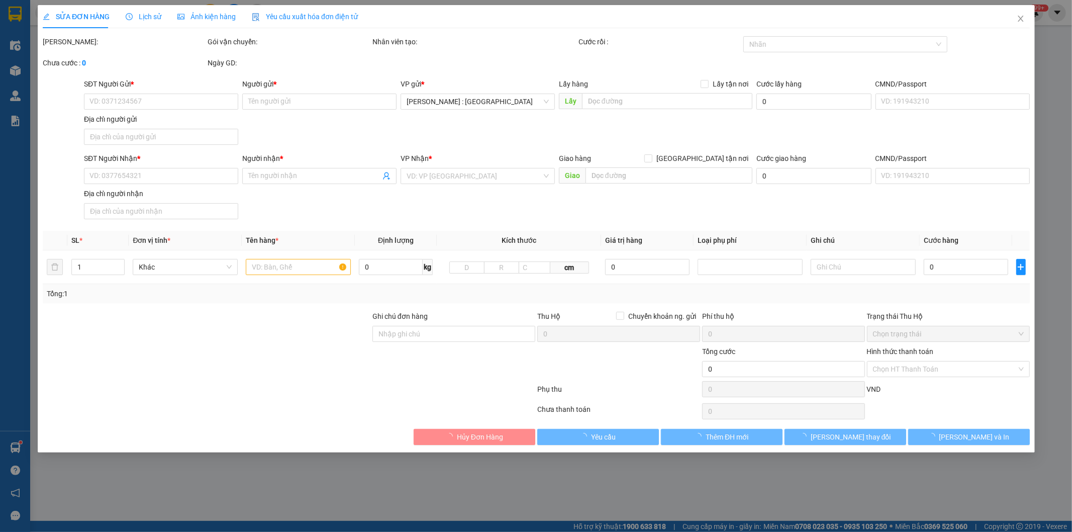
type input "0975336611"
type input "MR.TÙNG MOTOR"
type input "0983040525"
type input "ANH TRUNG"
type input "CÓ CHÌA KHOÁ QUẤN TAY LÁI - KHÔNG CAVET"
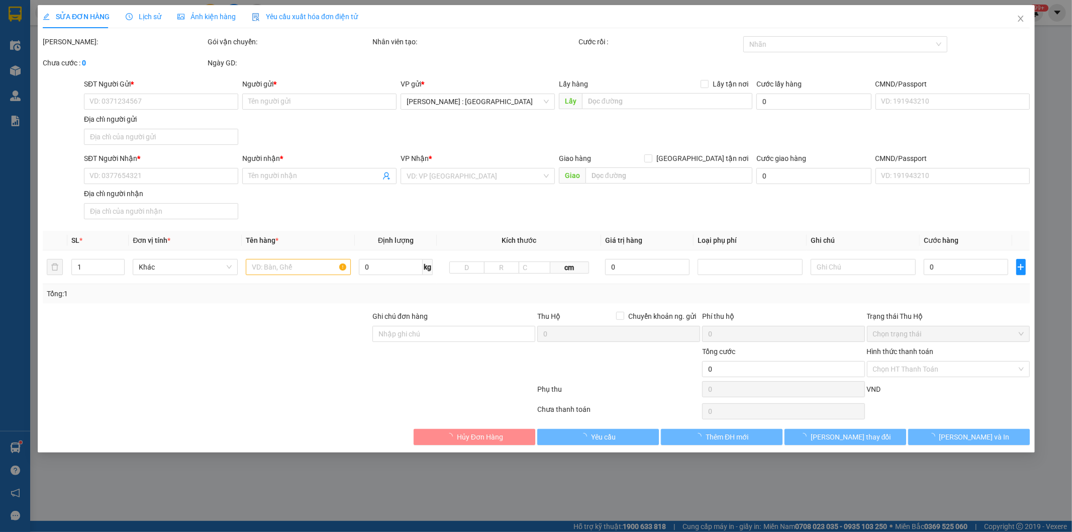
type input "1.800.000"
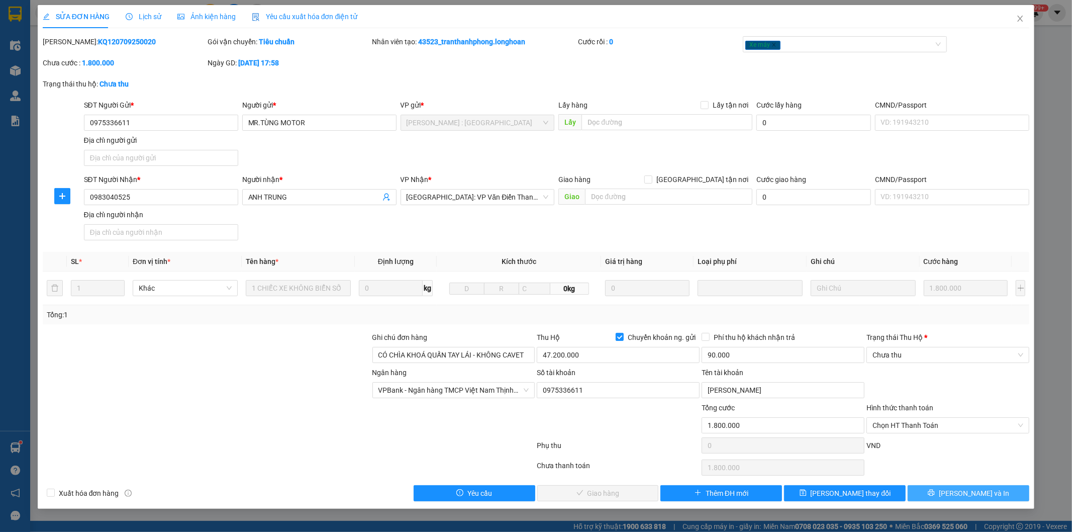
click at [927, 493] on button "[PERSON_NAME] và In" at bounding box center [969, 493] width 122 height 16
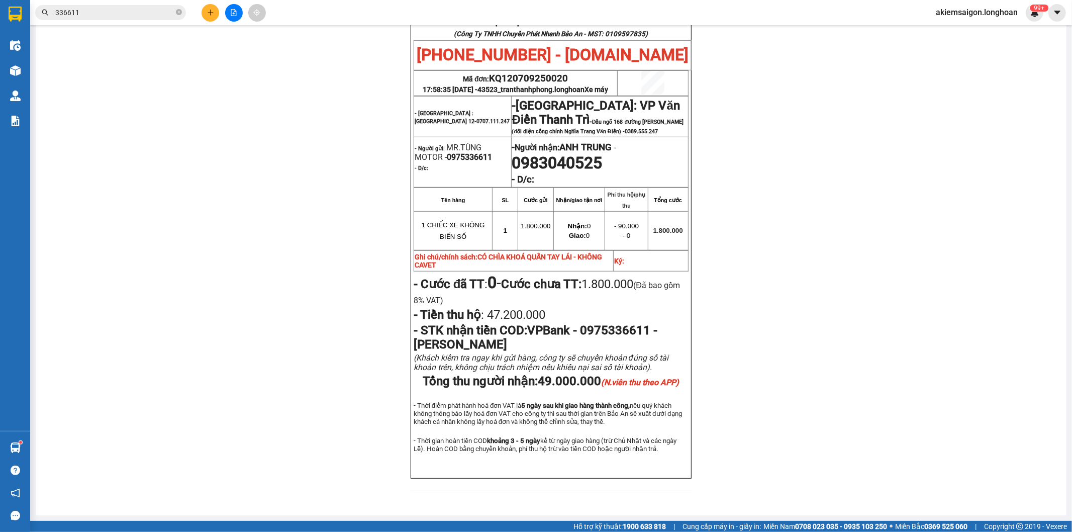
scroll to position [450, 0]
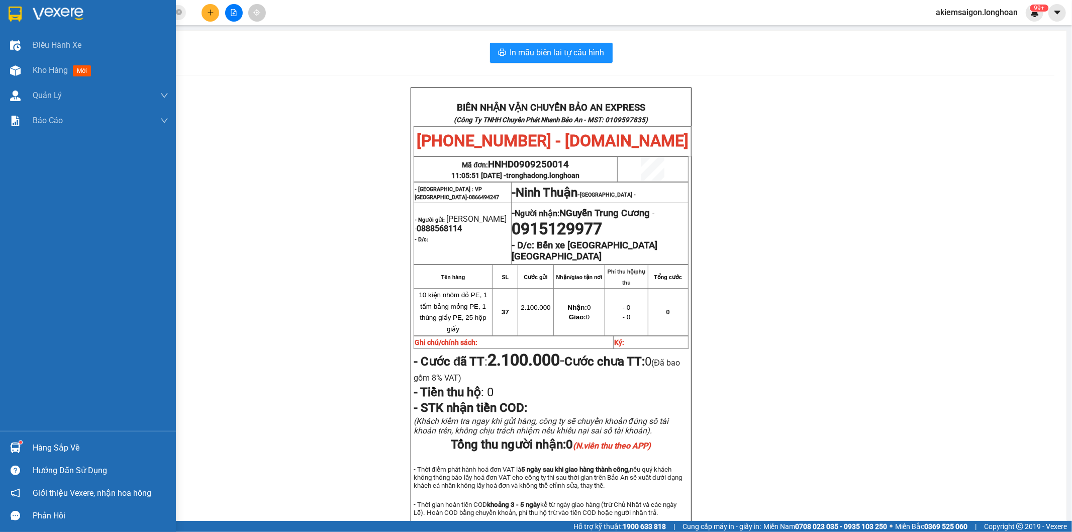
click at [37, 8] on img at bounding box center [58, 14] width 51 height 15
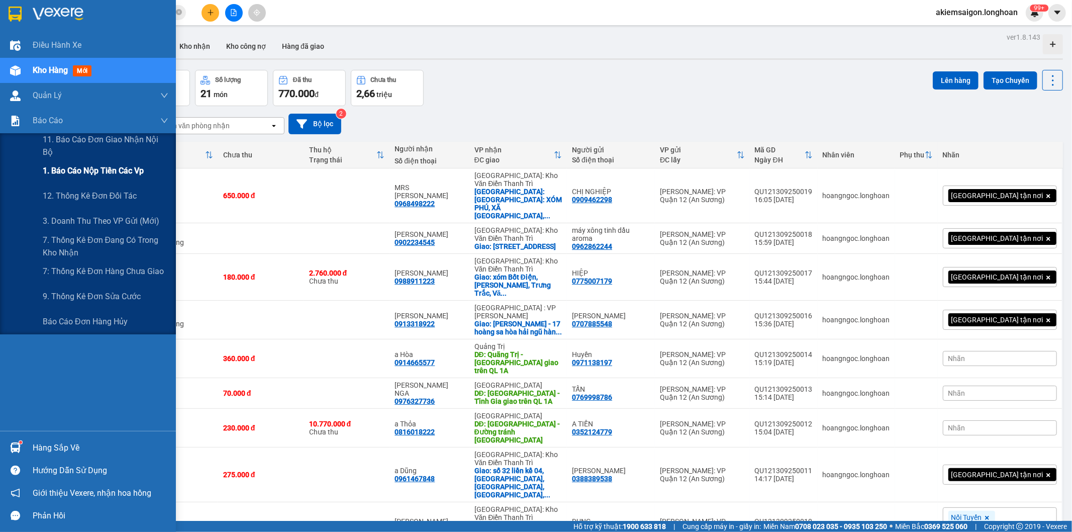
drag, startPoint x: 67, startPoint y: 172, endPoint x: 161, endPoint y: 182, distance: 94.5
click at [71, 172] on span "1. Báo cáo nộp tiền các vp" at bounding box center [93, 170] width 101 height 13
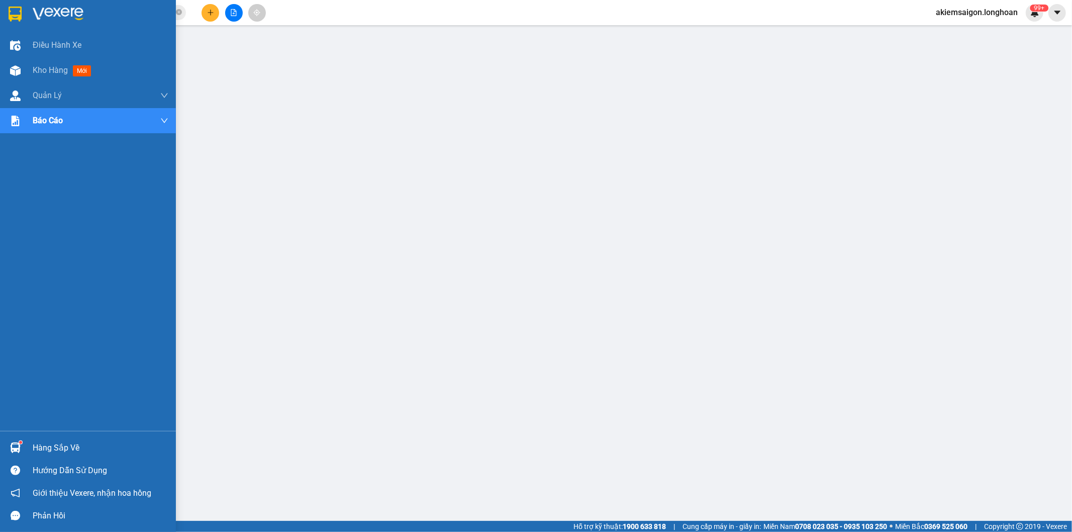
click at [17, 12] on img at bounding box center [15, 14] width 13 height 15
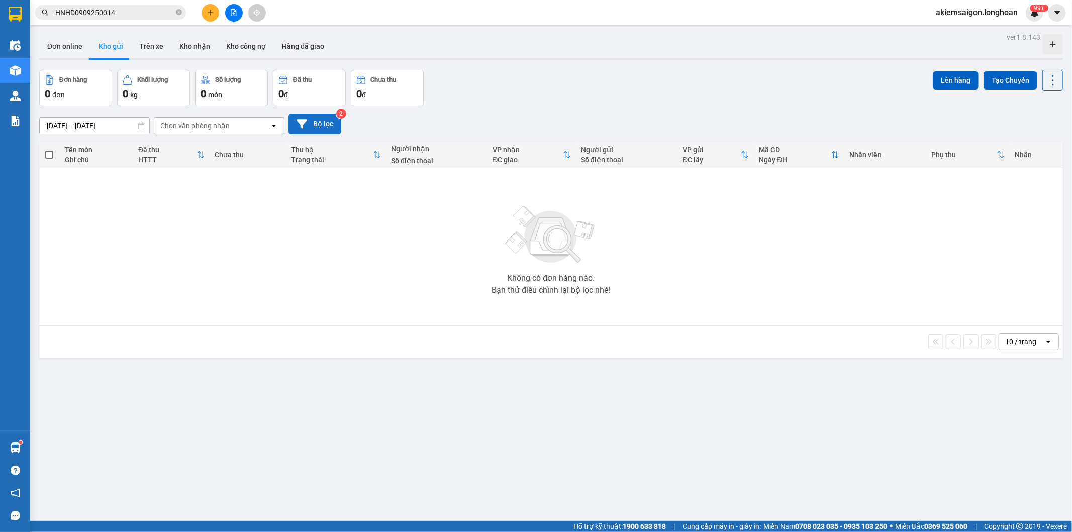
click at [304, 126] on icon at bounding box center [302, 124] width 11 height 11
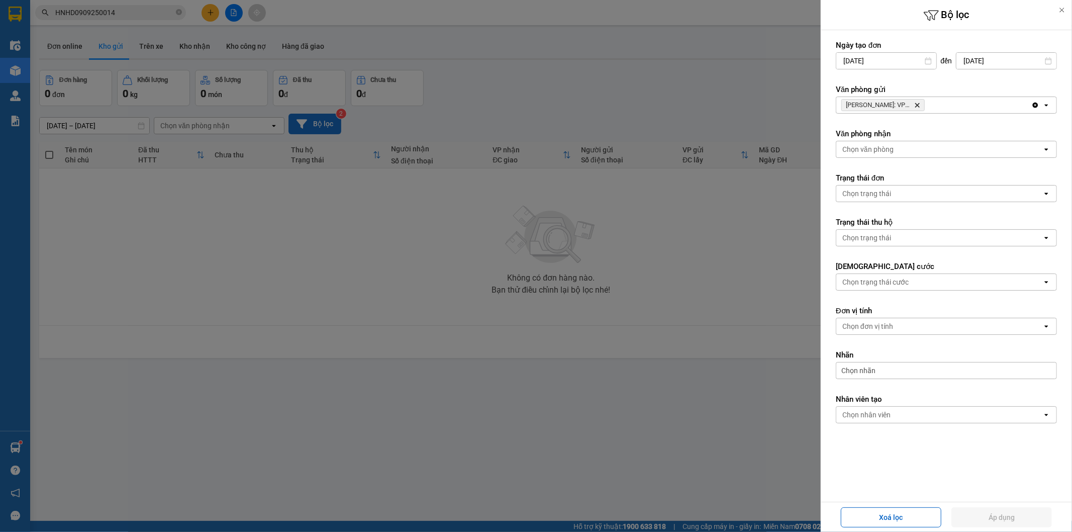
click at [943, 109] on div "[PERSON_NAME]: VP Quận 12 (An Sương) [GEOGRAPHIC_DATA]" at bounding box center [934, 105] width 195 height 16
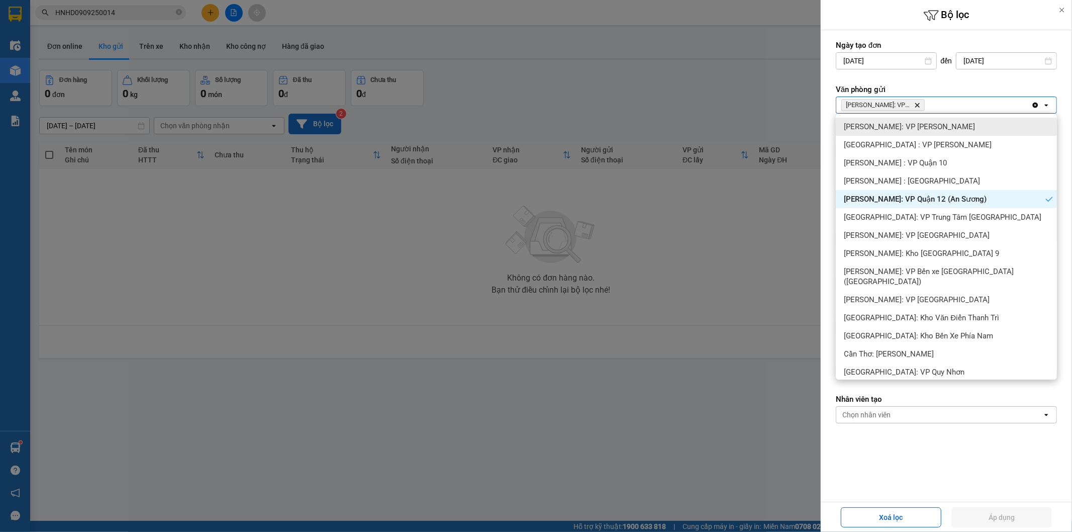
click at [954, 124] on div "[PERSON_NAME]: VP [PERSON_NAME]" at bounding box center [946, 127] width 221 height 18
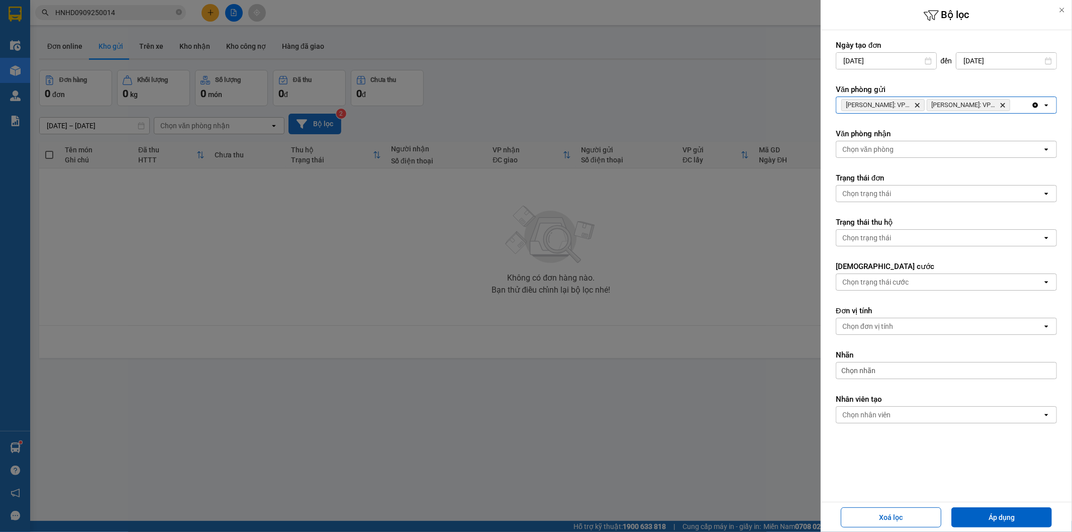
click at [1013, 103] on input "Selected Hồ Chí Minh: VP Quận 12 (An Sương), Hồ Chí Minh: VP Bình Thạnh." at bounding box center [1012, 105] width 1 height 10
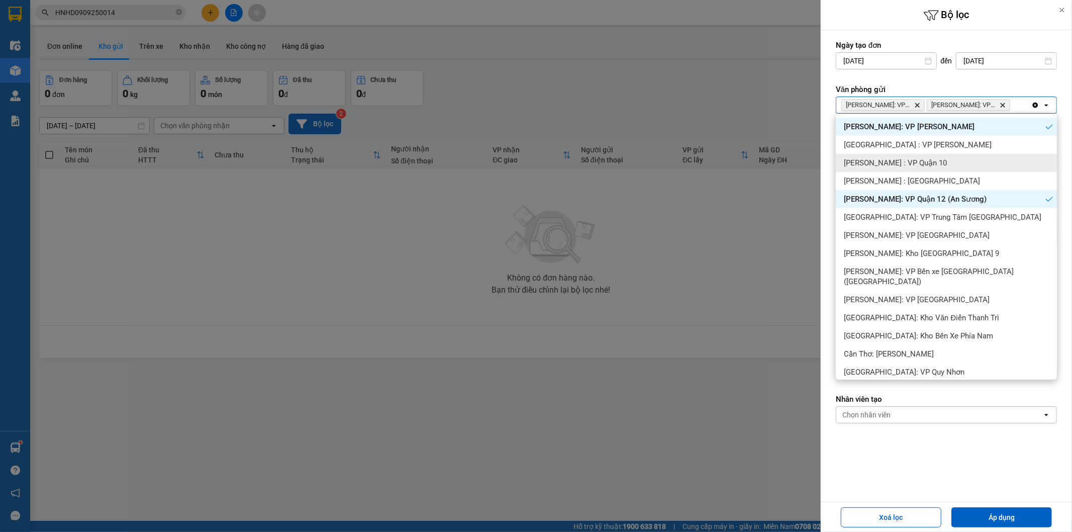
drag, startPoint x: 937, startPoint y: 157, endPoint x: 943, endPoint y: 154, distance: 6.1
click at [939, 166] on div "[PERSON_NAME] : VP Quận 10" at bounding box center [946, 163] width 221 height 18
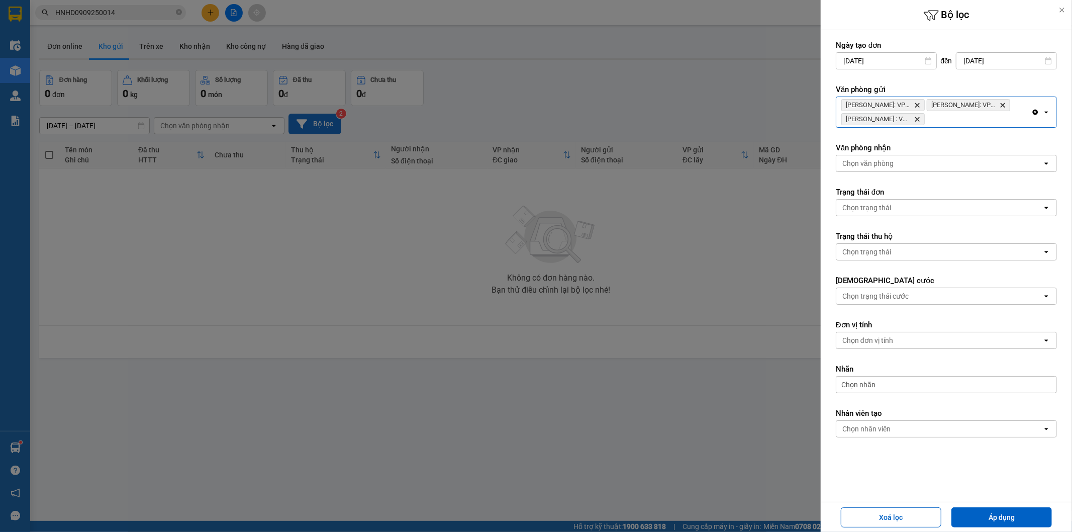
click at [948, 124] on div "Hồ Chí Minh: VP Quận 12 (An Sương) Delete Hồ Chí Minh: VP Bình Thạnh Delete Hồ …" at bounding box center [934, 112] width 195 height 30
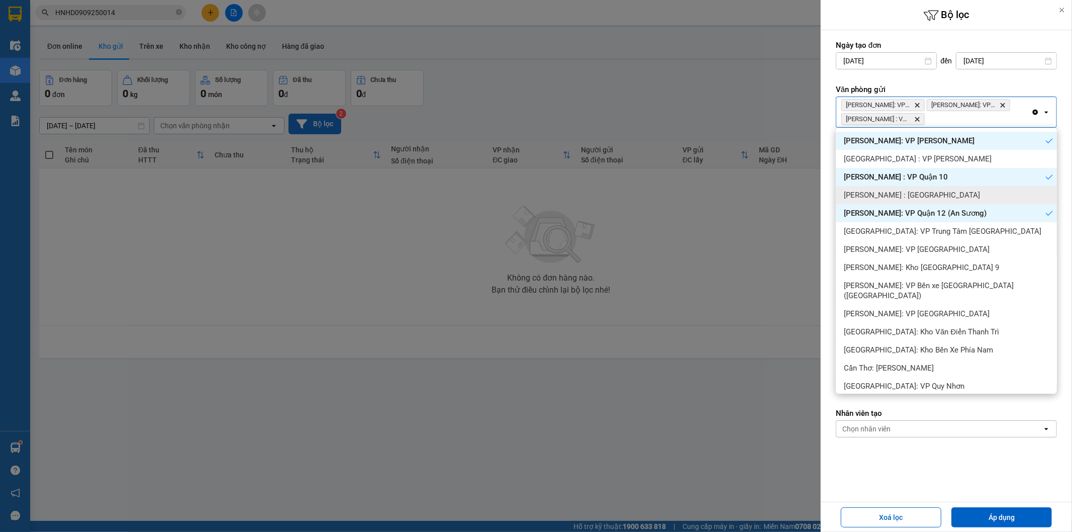
click at [956, 194] on div "[PERSON_NAME] : [GEOGRAPHIC_DATA]" at bounding box center [946, 195] width 221 height 18
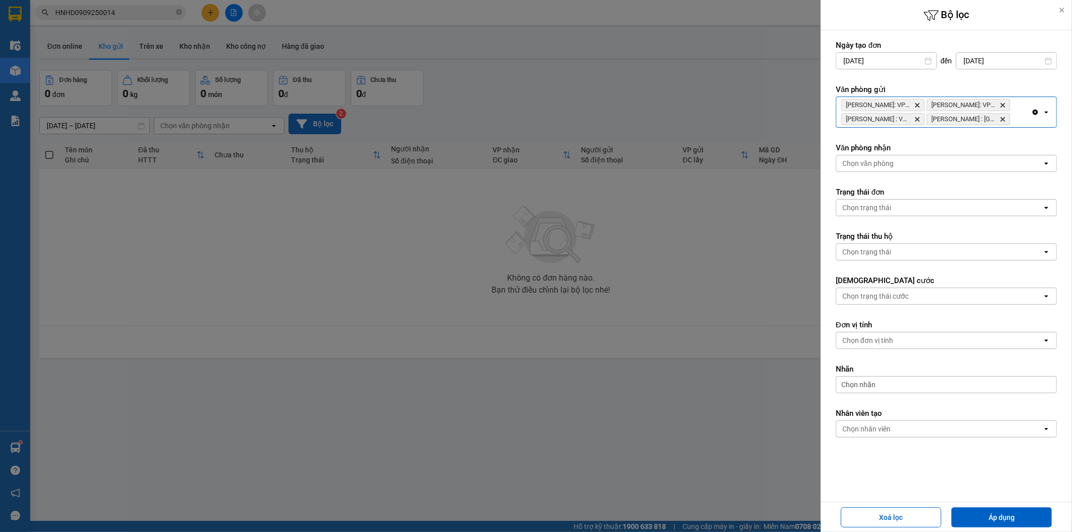
click at [1017, 124] on div "Hồ Chí Minh: VP Quận 12 (An Sương) Delete Hồ Chí Minh: VP Bình Thạnh Delete Hồ …" at bounding box center [934, 112] width 195 height 30
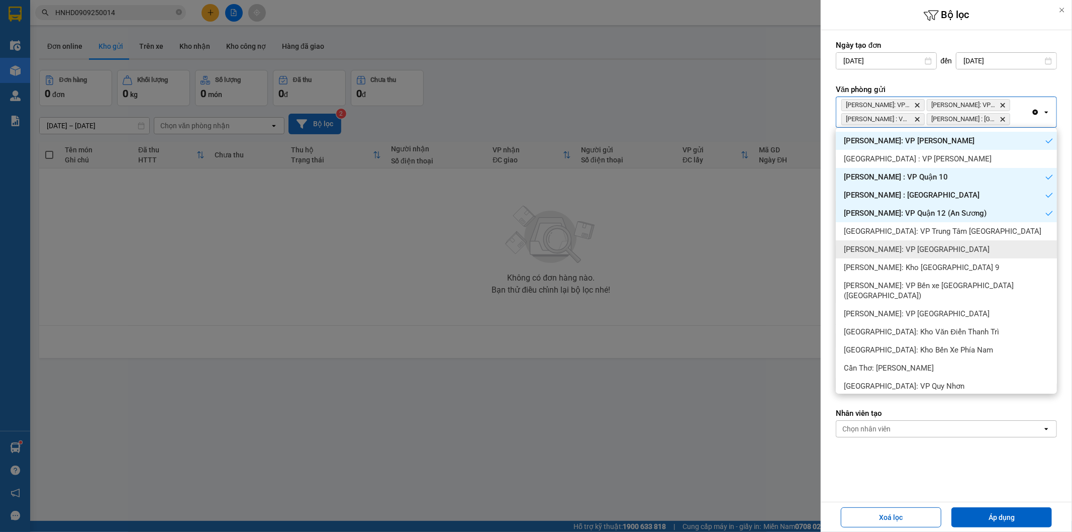
drag, startPoint x: 944, startPoint y: 245, endPoint x: 956, endPoint y: 219, distance: 28.8
click at [944, 247] on span "[PERSON_NAME]: VP [GEOGRAPHIC_DATA]" at bounding box center [917, 249] width 146 height 10
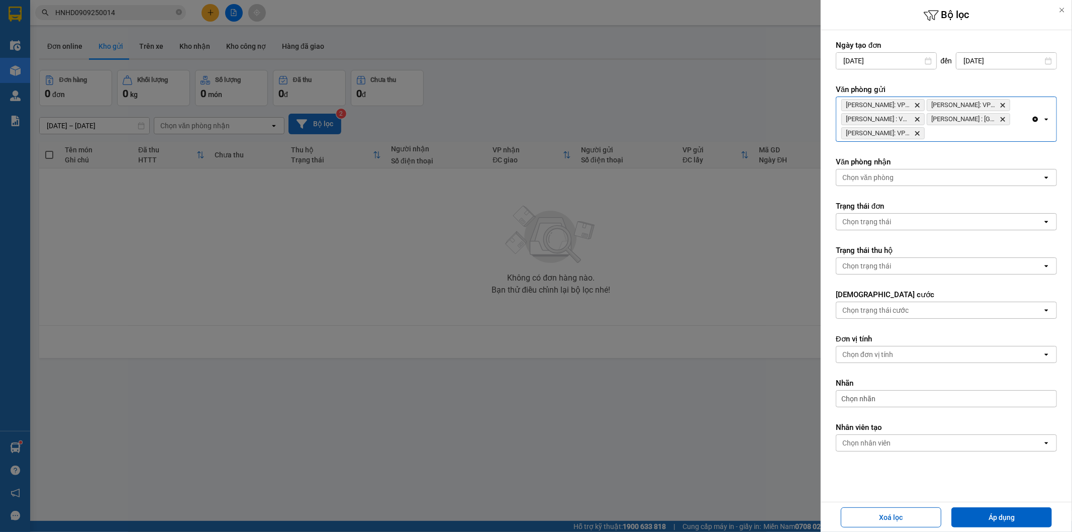
click at [976, 138] on div "Hồ Chí Minh: VP Quận 12 (An Sương) Delete Hồ Chí Minh: VP Bình Thạnh Delete Hồ …" at bounding box center [934, 119] width 195 height 44
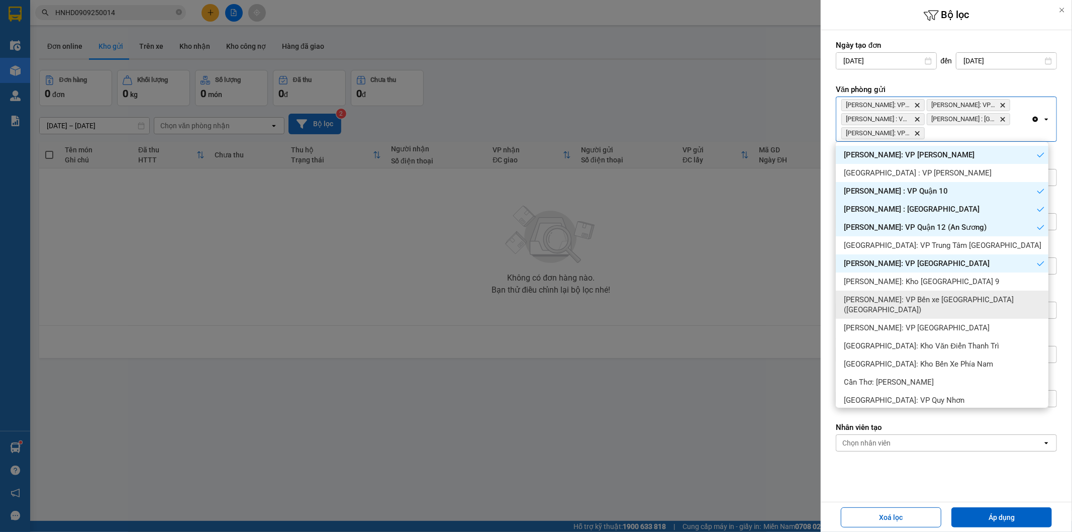
click at [950, 285] on span "[PERSON_NAME]: Kho [GEOGRAPHIC_DATA] 9" at bounding box center [921, 281] width 155 height 10
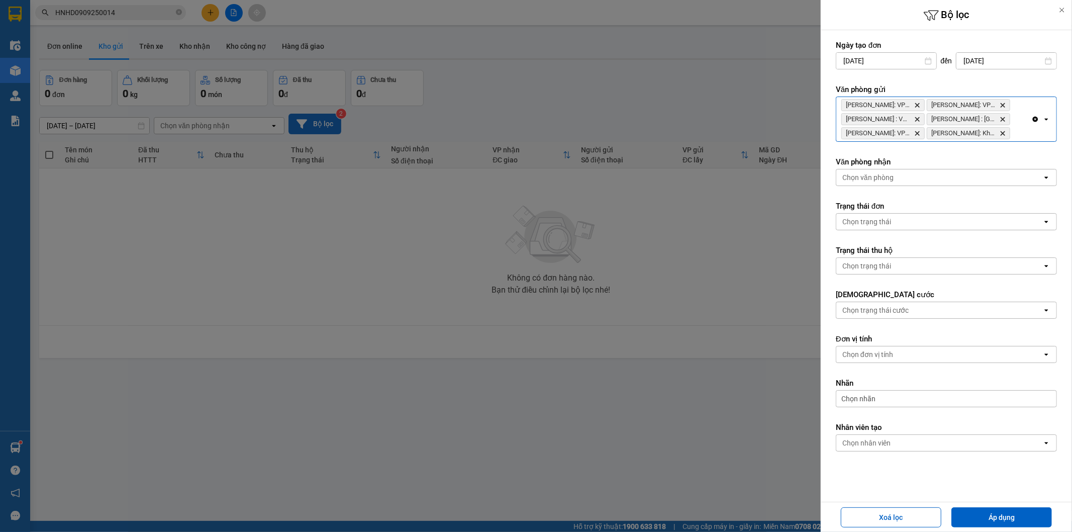
click at [1016, 138] on div "Hồ Chí Minh: VP Quận 12 (An Sương) Delete Hồ Chí Minh: VP Bình Thạnh Delete Hồ …" at bounding box center [934, 119] width 195 height 44
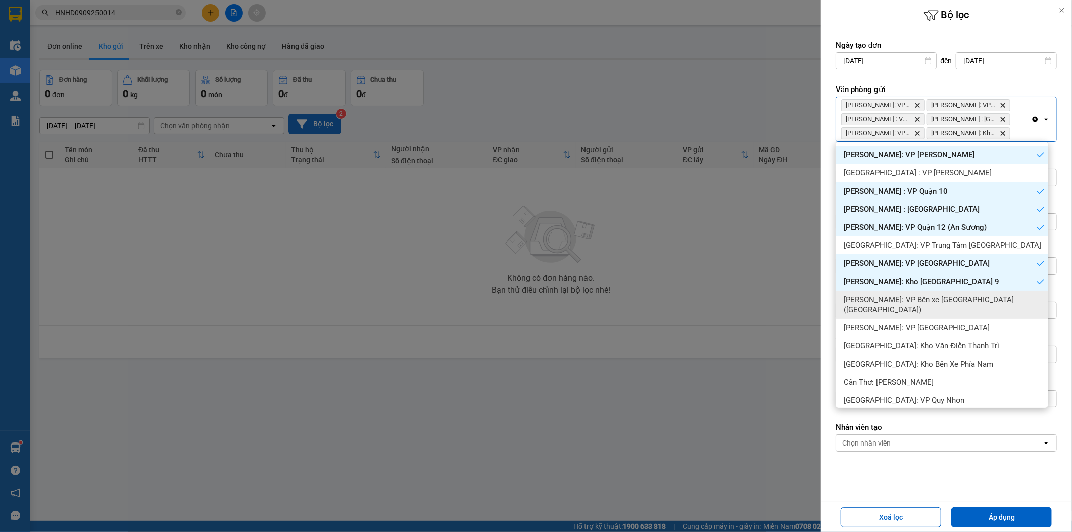
click at [977, 299] on span "[PERSON_NAME]: VP Bến xe [GEOGRAPHIC_DATA] ([GEOGRAPHIC_DATA])" at bounding box center [944, 305] width 201 height 20
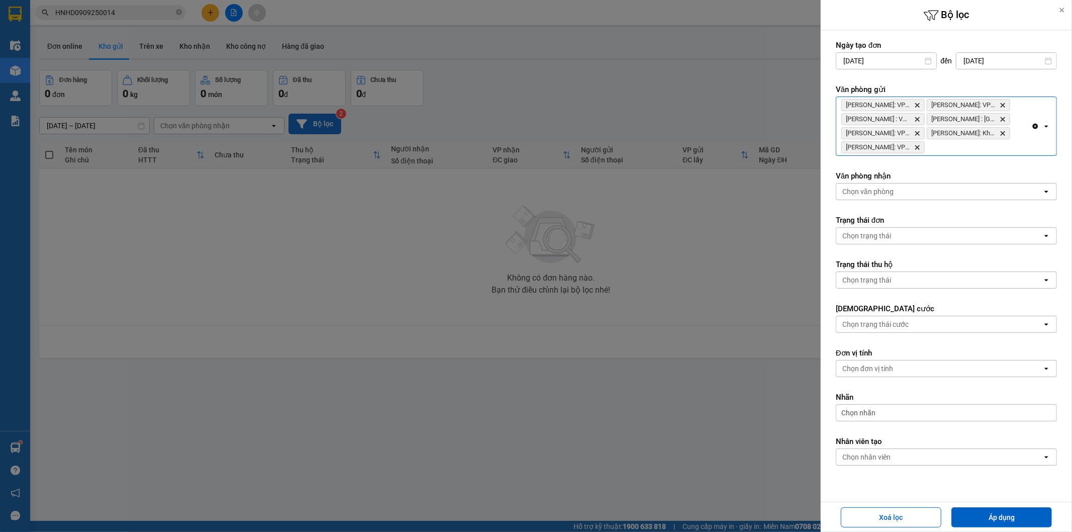
click at [955, 152] on div "Hồ Chí Minh: VP Quận 12 (An Sương) Delete Hồ Chí Minh: VP Bình Thạnh Delete Hồ …" at bounding box center [934, 126] width 195 height 58
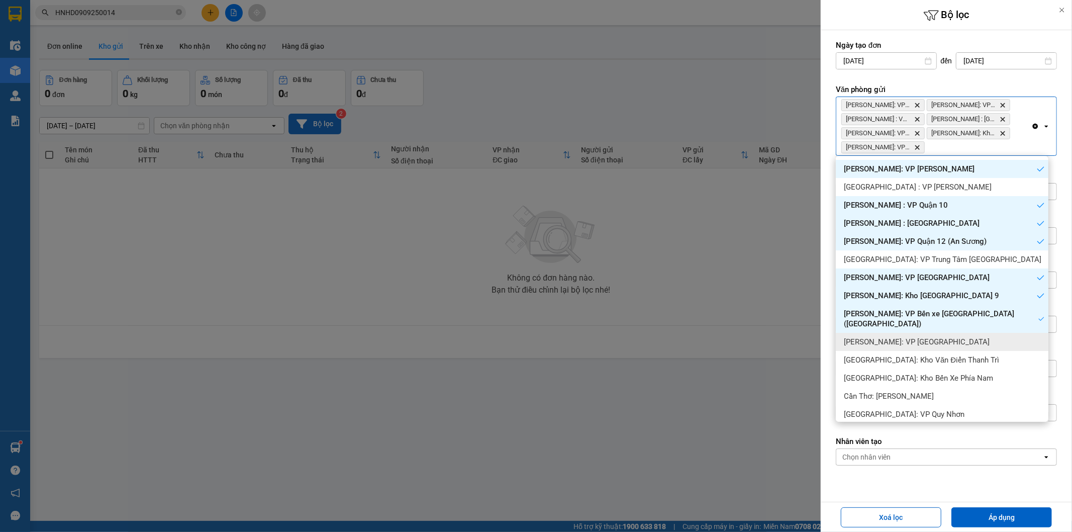
click at [931, 337] on span "[PERSON_NAME]: VP [GEOGRAPHIC_DATA]" at bounding box center [917, 342] width 146 height 10
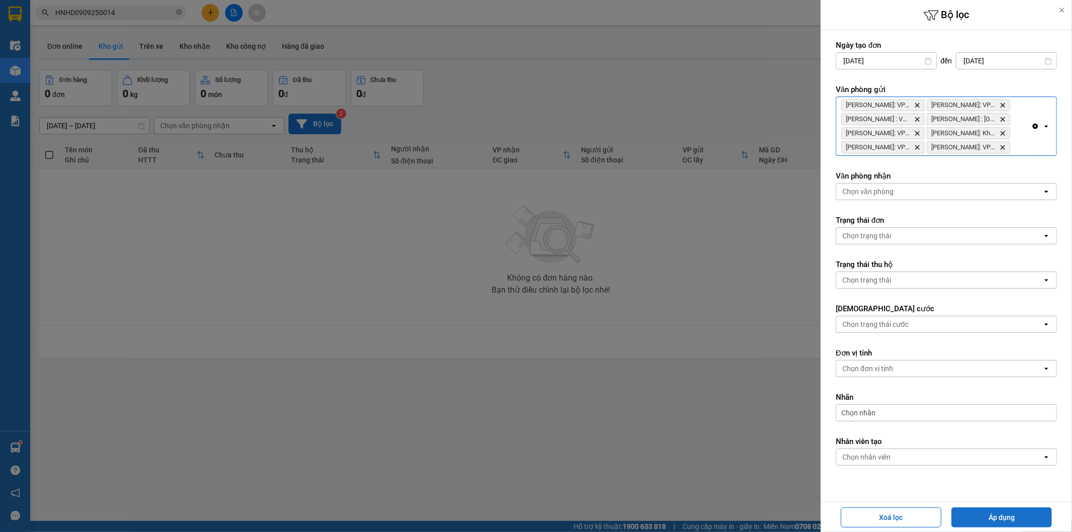
click at [984, 520] on button "Áp dụng" at bounding box center [1002, 517] width 101 height 20
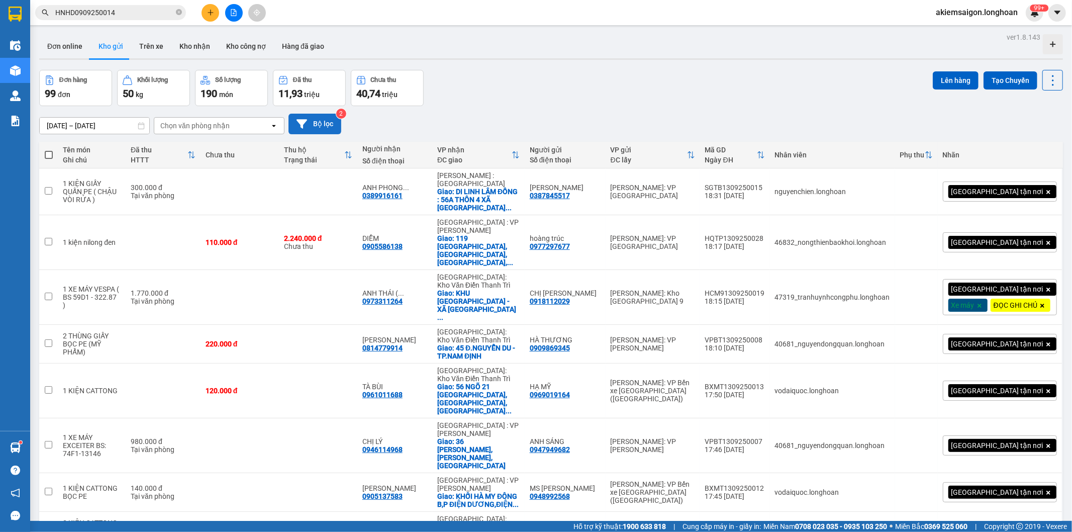
click at [189, 123] on div "Chọn văn phòng nhận" at bounding box center [194, 126] width 69 height 10
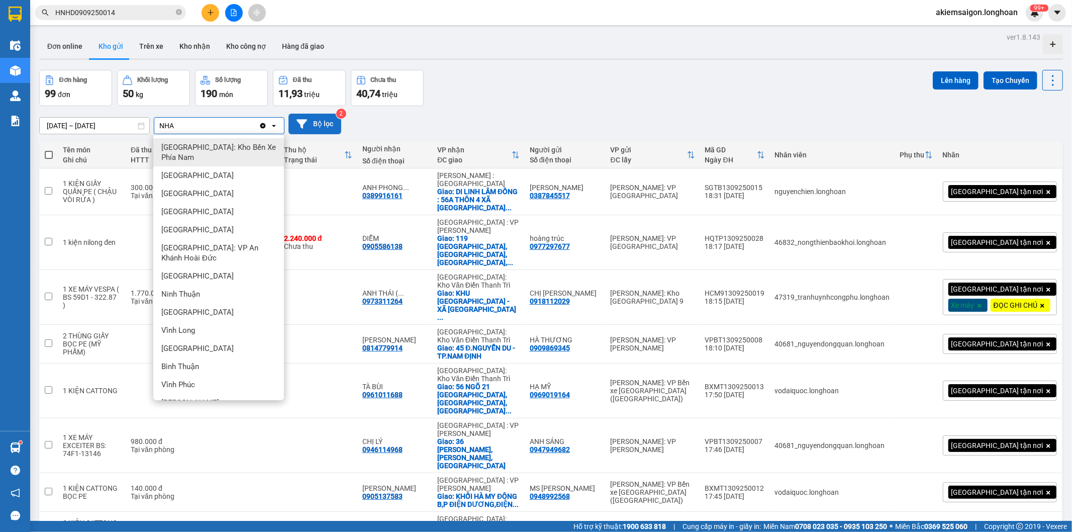
type input "NHA"
click at [192, 141] on div "[GEOGRAPHIC_DATA]: Kho Bến Xe Phía Nam" at bounding box center [218, 152] width 131 height 28
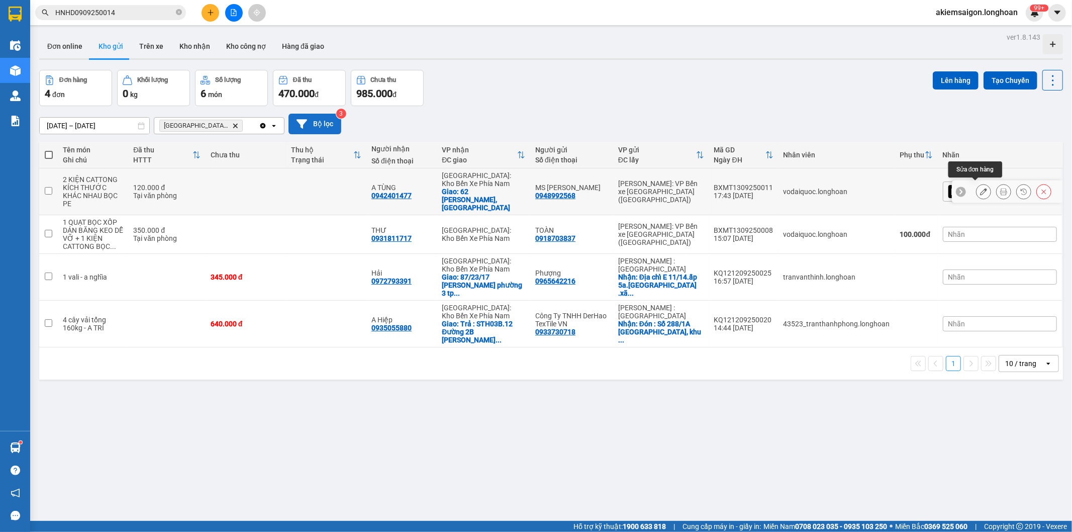
click at [980, 188] on icon at bounding box center [983, 191] width 7 height 7
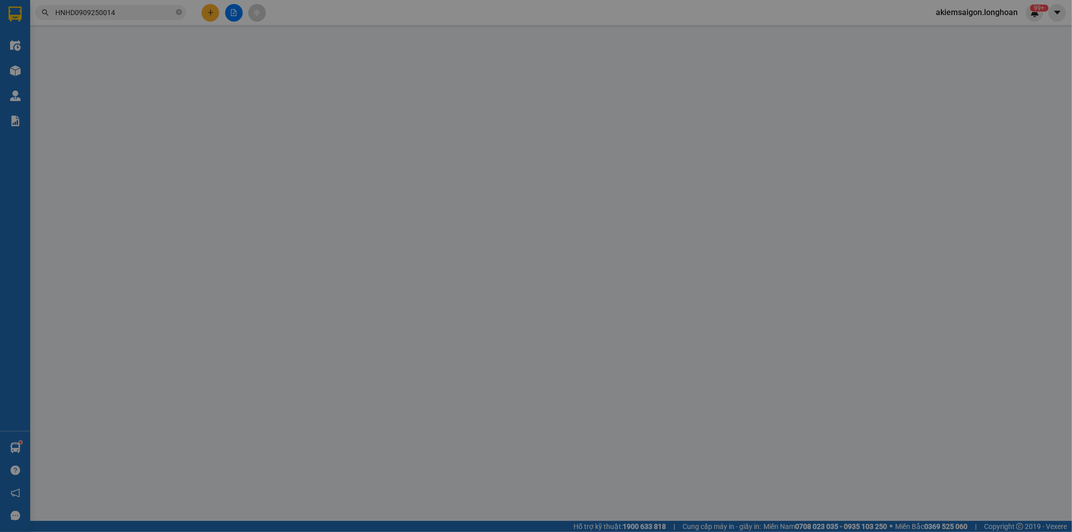
type input "0948992568"
type input "MS LUCY"
type input "0942401477"
type input "A TÙNG"
checkbox input "true"
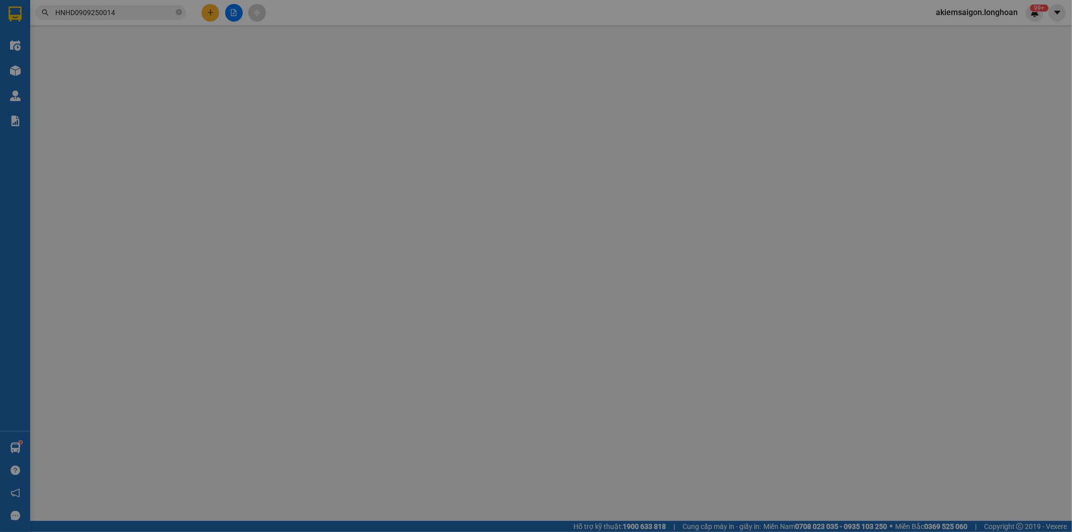
type input "62 TRẦN PHÚ,LỘC THỌ NHA TRANG"
type input "120.000"
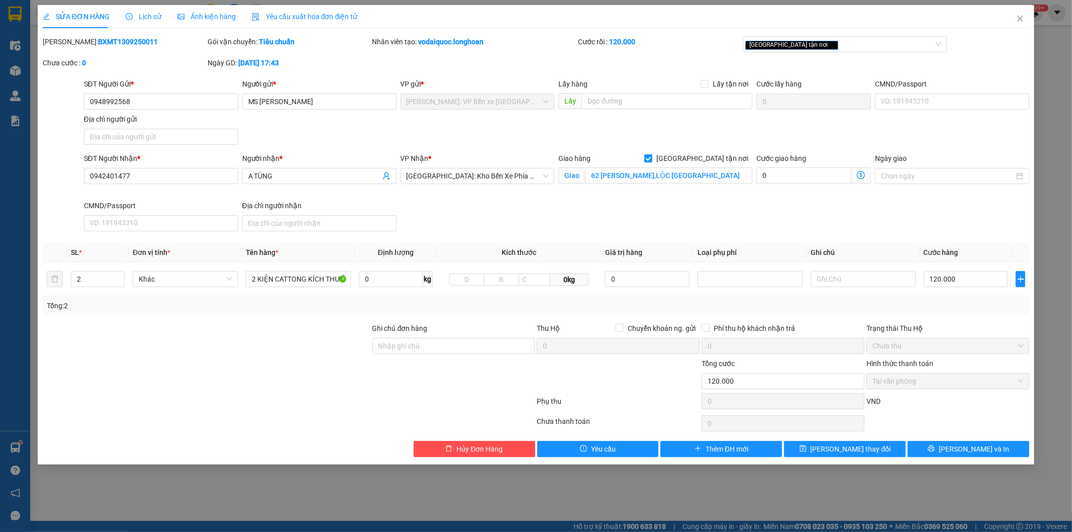
click at [148, 17] on span "Lịch sử" at bounding box center [144, 17] width 36 height 8
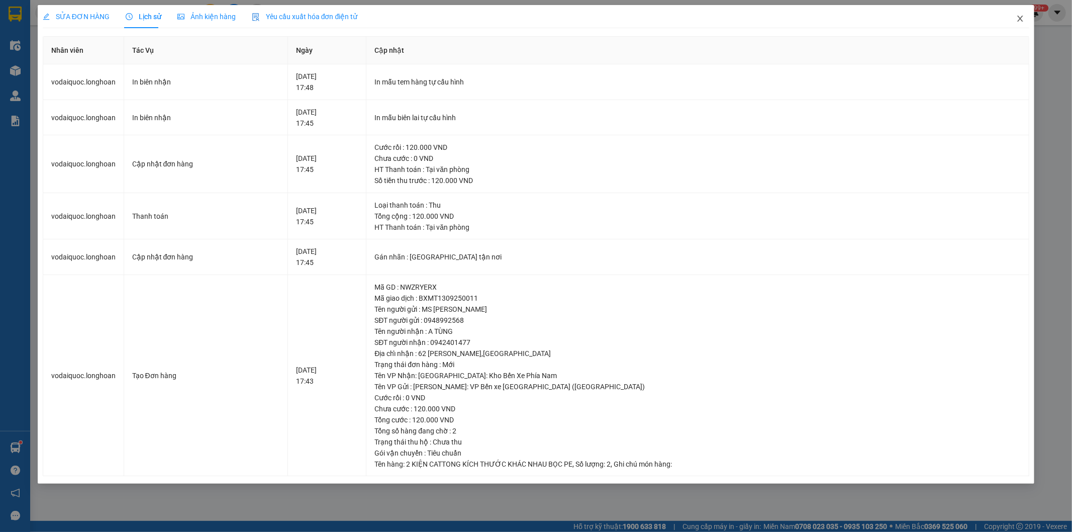
click at [1021, 19] on icon "close" at bounding box center [1021, 19] width 6 height 6
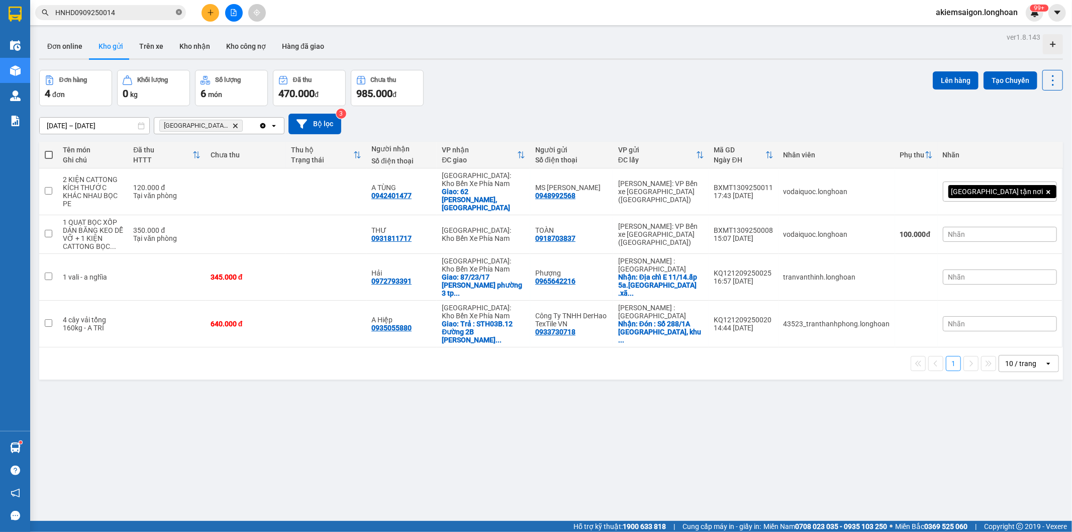
drag, startPoint x: 181, startPoint y: 13, endPoint x: 175, endPoint y: 12, distance: 6.6
click at [181, 13] on icon "close-circle" at bounding box center [179, 12] width 6 height 6
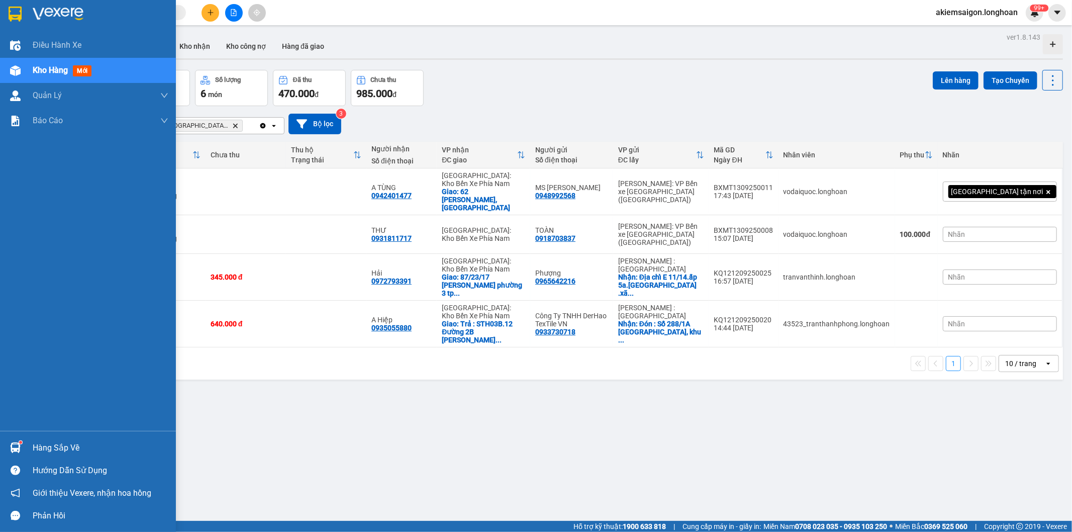
click at [14, 8] on img at bounding box center [15, 14] width 13 height 15
